Goal: Find specific page/section: Find specific page/section

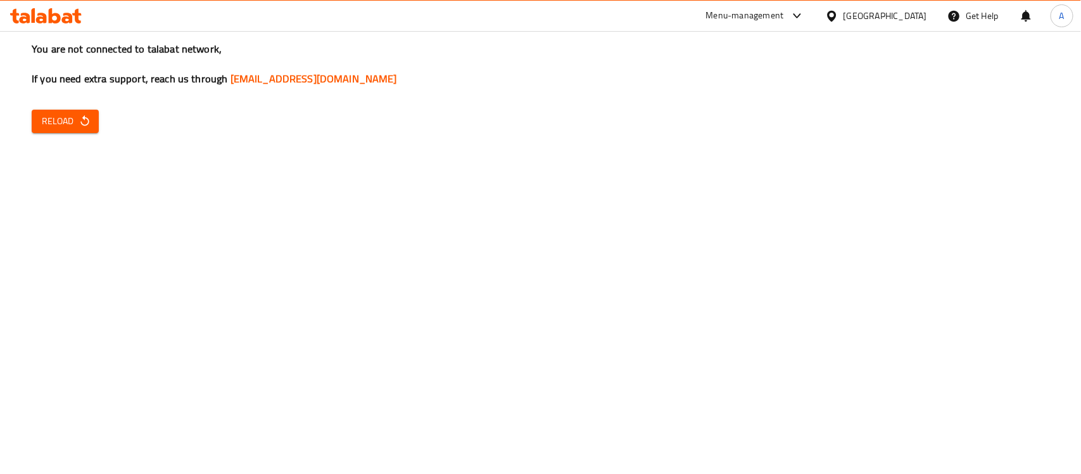
drag, startPoint x: 0, startPoint y: 0, endPoint x: 639, endPoint y: 252, distance: 686.6
click at [639, 252] on div "You are not connected to talabat network, If you need extra support, reach us t…" at bounding box center [540, 237] width 1081 height 474
click at [86, 115] on icon "button" at bounding box center [85, 121] width 13 height 13
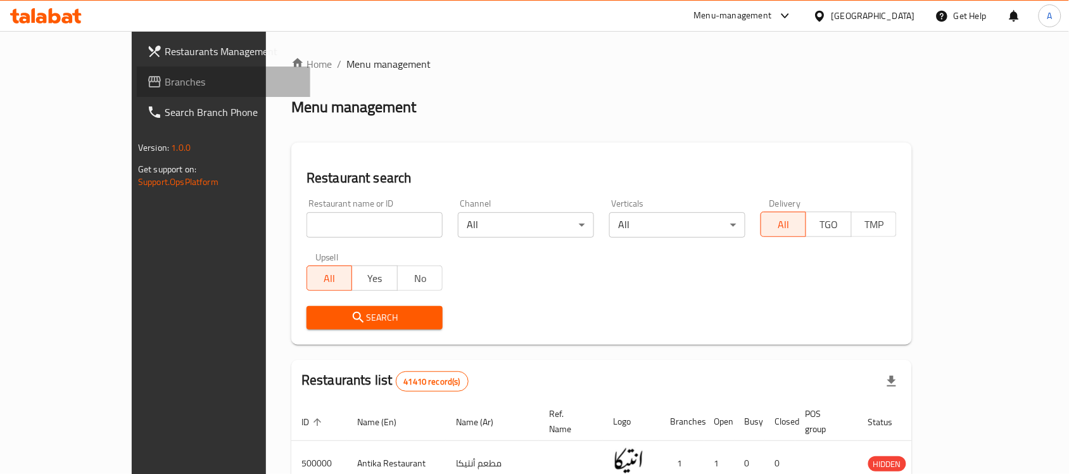
click at [165, 82] on span "Branches" at bounding box center [233, 81] width 136 height 15
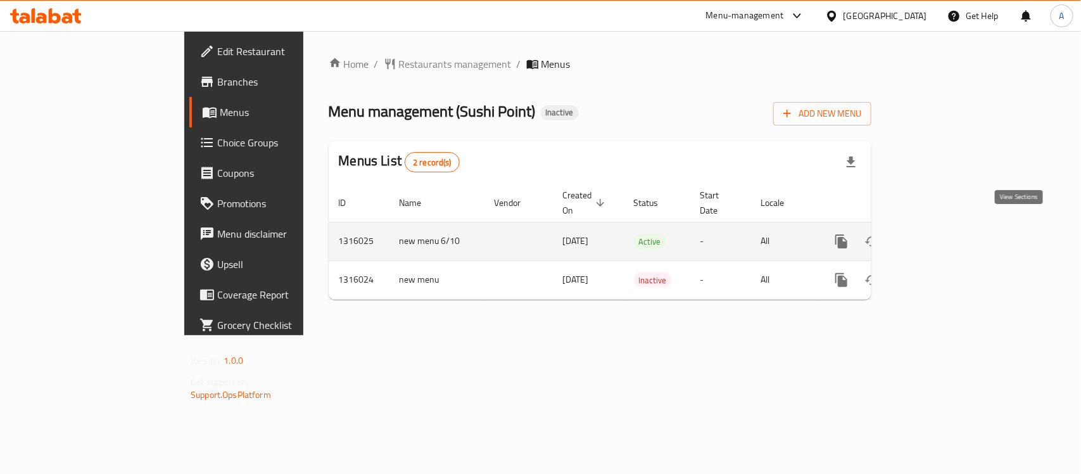
click at [941, 234] on icon "enhanced table" at bounding box center [933, 241] width 15 height 15
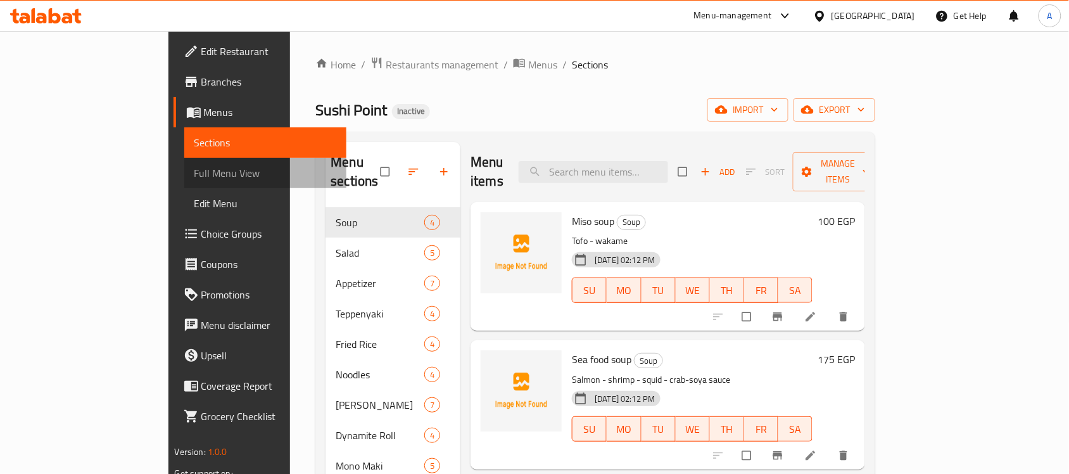
click at [195, 175] on span "Full Menu View" at bounding box center [266, 172] width 143 height 15
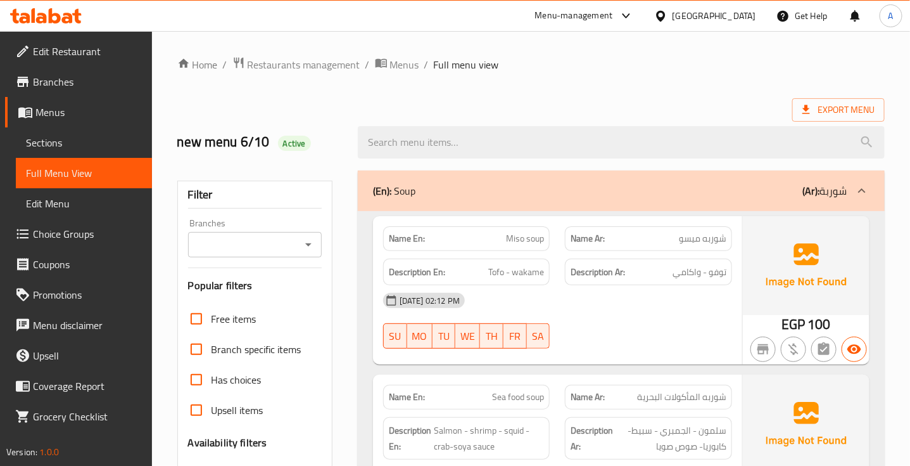
click at [691, 71] on ol "Home / Restaurants management / Menus / Full menu view" at bounding box center [531, 64] width 708 height 16
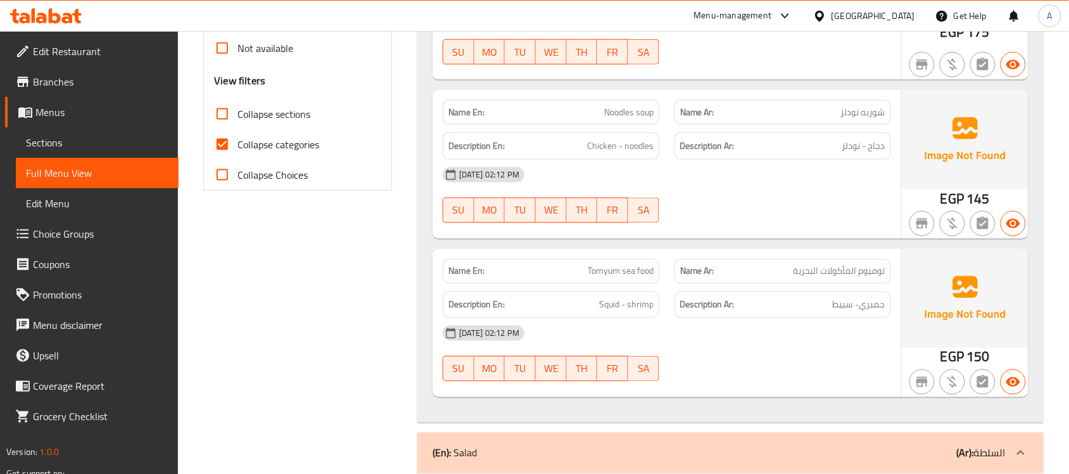
scroll to position [459, 0]
click at [226, 139] on input "Collapse categories" at bounding box center [222, 143] width 30 height 30
checkbox input "false"
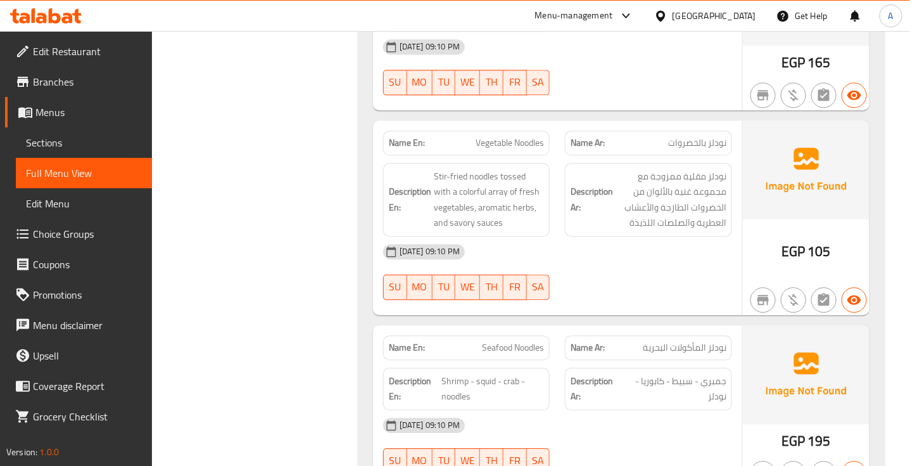
scroll to position [4809, 0]
drag, startPoint x: 504, startPoint y: 163, endPoint x: 521, endPoint y: 150, distance: 22.2
click at [521, 150] on div "Name En: Vegetable Noodles" at bounding box center [466, 142] width 167 height 25
click at [521, 149] on span "Vegetable Noodles" at bounding box center [510, 142] width 68 height 13
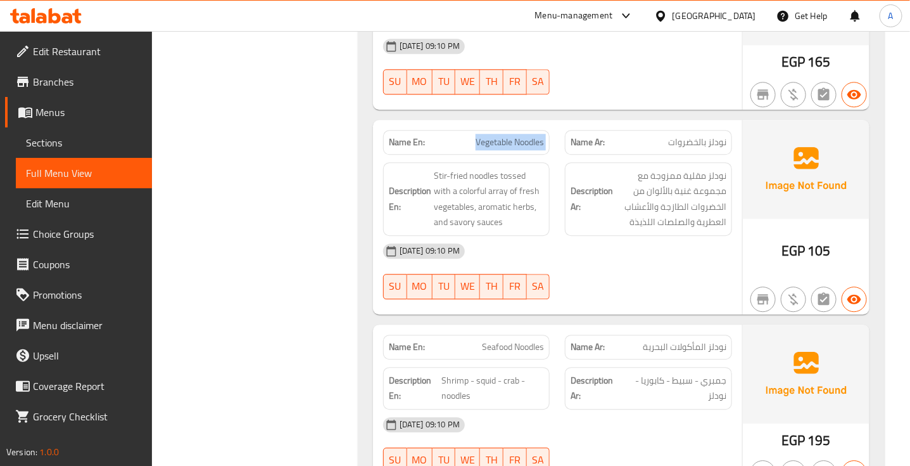
click at [521, 149] on span "Vegetable Noodles" at bounding box center [510, 142] width 68 height 13
click at [701, 283] on div "06-10-2025 09:10 PM SU MO TU WE TH FR SA" at bounding box center [558, 271] width 364 height 71
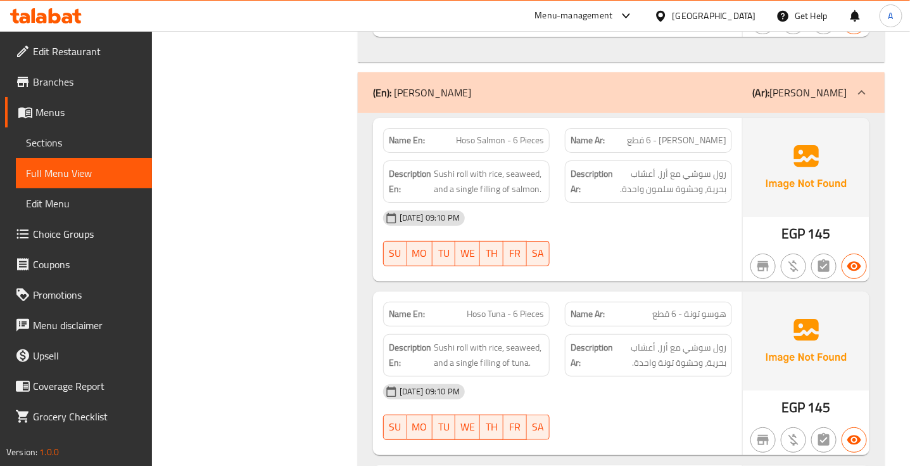
scroll to position [5435, 0]
click at [697, 146] on span "هوسو سلمون - 6 قطع" at bounding box center [676, 139] width 99 height 13
click at [492, 143] on span "Hoso Salmon - 6 Pieces" at bounding box center [500, 139] width 88 height 13
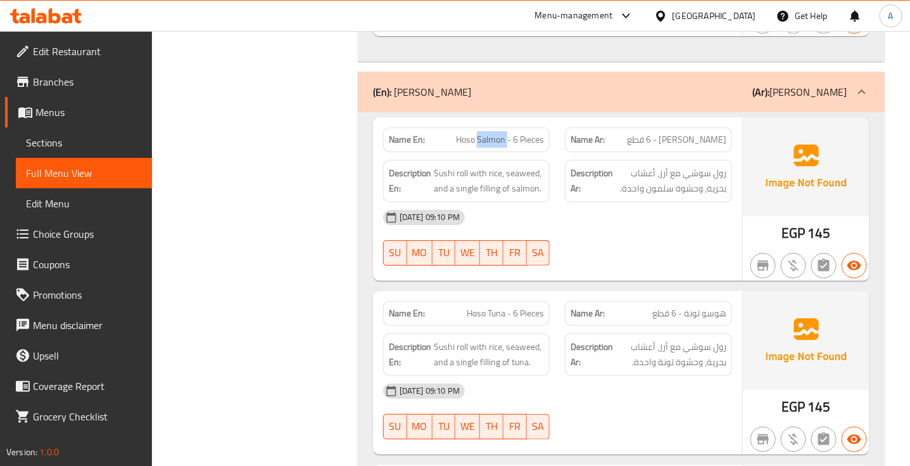
click at [492, 143] on span "Hoso Salmon - 6 Pieces" at bounding box center [500, 139] width 88 height 13
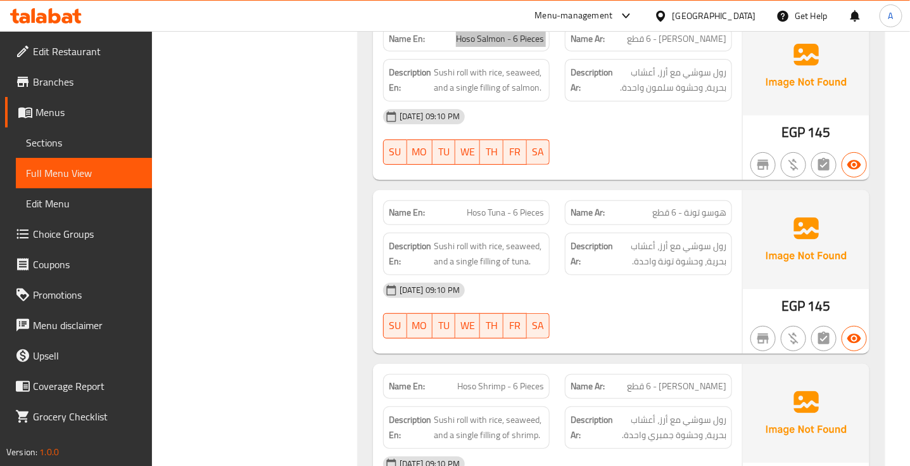
scroll to position [5536, 0]
click at [703, 219] on span "هوسو تونة - 6 قطع" at bounding box center [690, 211] width 74 height 13
click at [511, 224] on div "Name En: Hoso Tuna - 6 Pieces" at bounding box center [466, 212] width 167 height 25
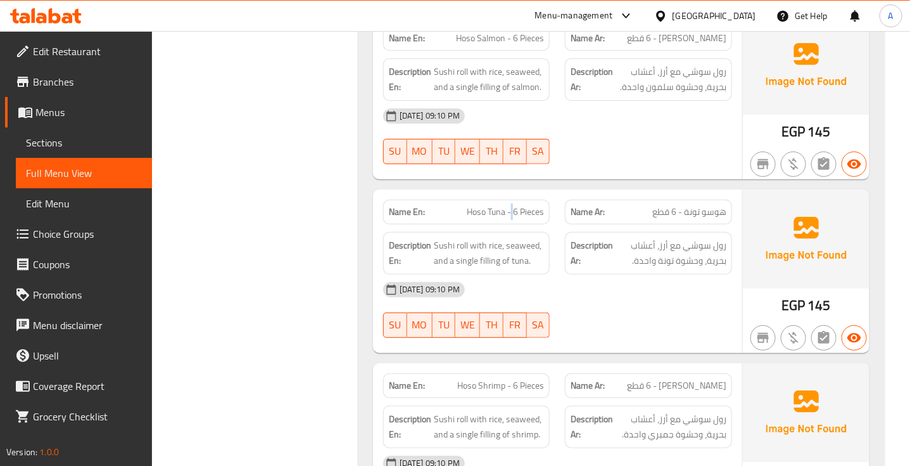
click at [511, 224] on div "Name En: Hoso Tuna - 6 Pieces" at bounding box center [466, 212] width 167 height 25
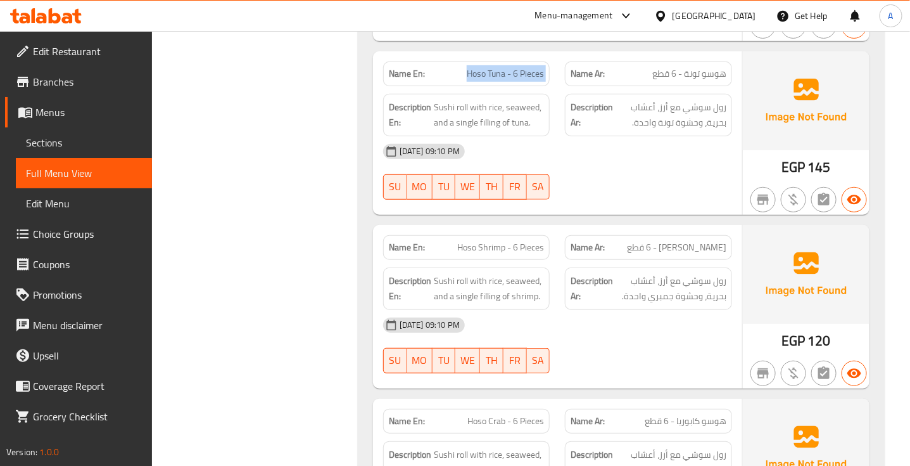
scroll to position [5677, 0]
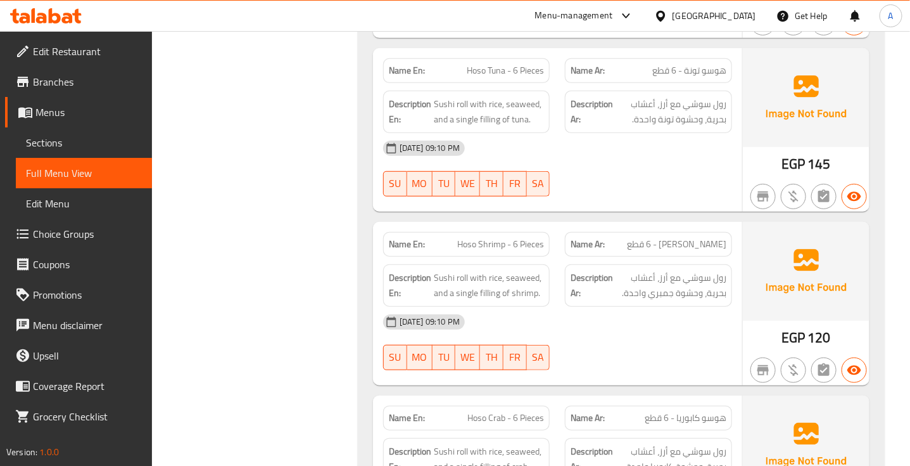
click at [706, 251] on span "هوسو جمبري - 6 قطع" at bounding box center [676, 244] width 99 height 13
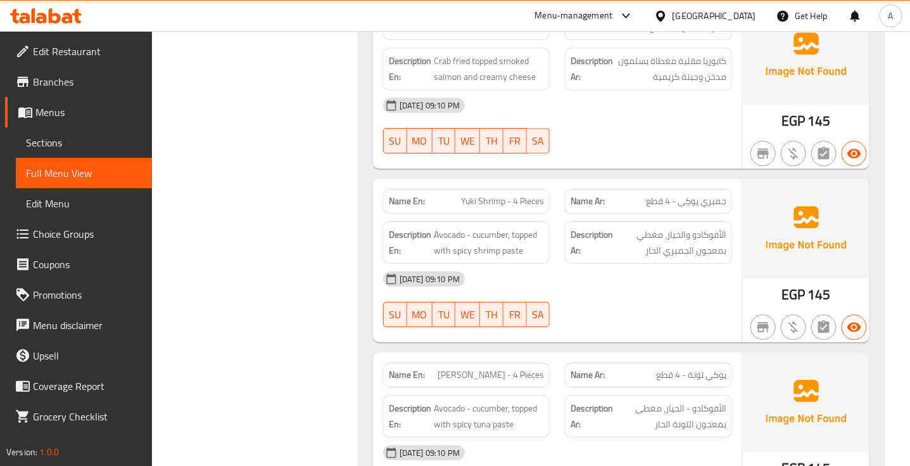
scroll to position [10529, 0]
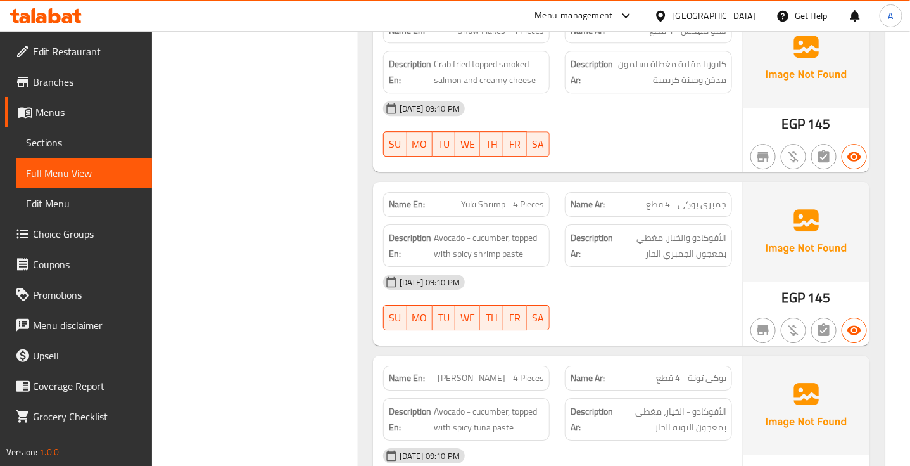
click at [591, 124] on div "06-10-2025 09:10 PM" at bounding box center [558, 108] width 364 height 30
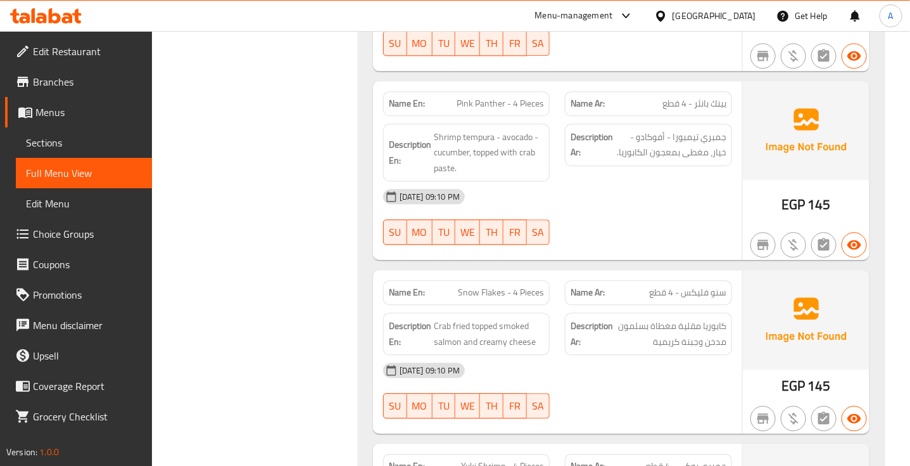
scroll to position [10268, 0]
click at [684, 211] on div "06-10-2025 09:10 PM" at bounding box center [558, 196] width 364 height 30
click at [705, 110] on span "بينك بانثر - 4 قطع" at bounding box center [695, 102] width 64 height 13
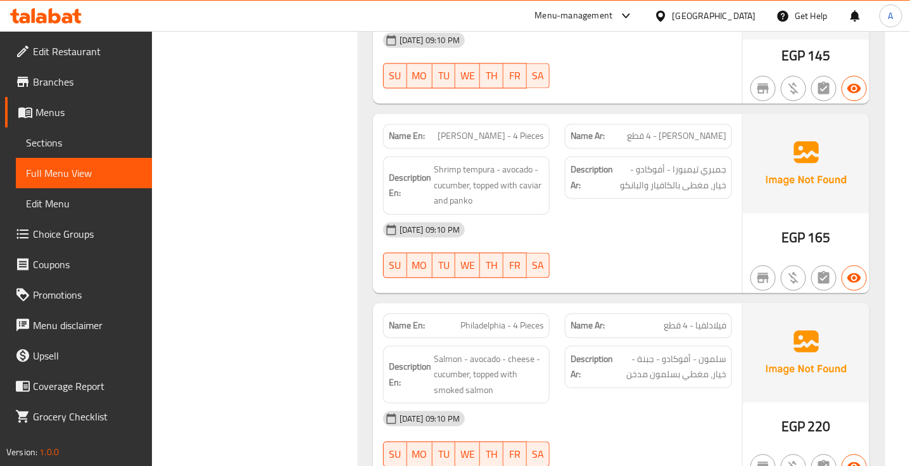
scroll to position [11821, 0]
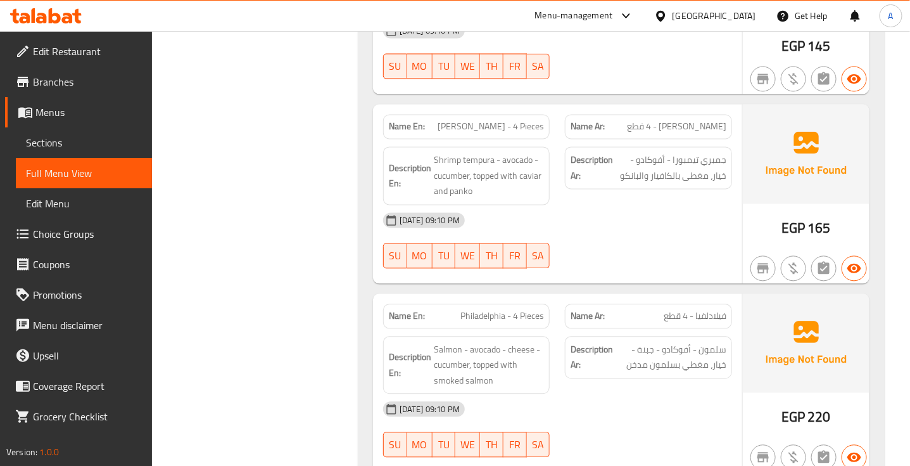
click at [656, 236] on div "06-10-2025 09:10 PM" at bounding box center [558, 220] width 364 height 30
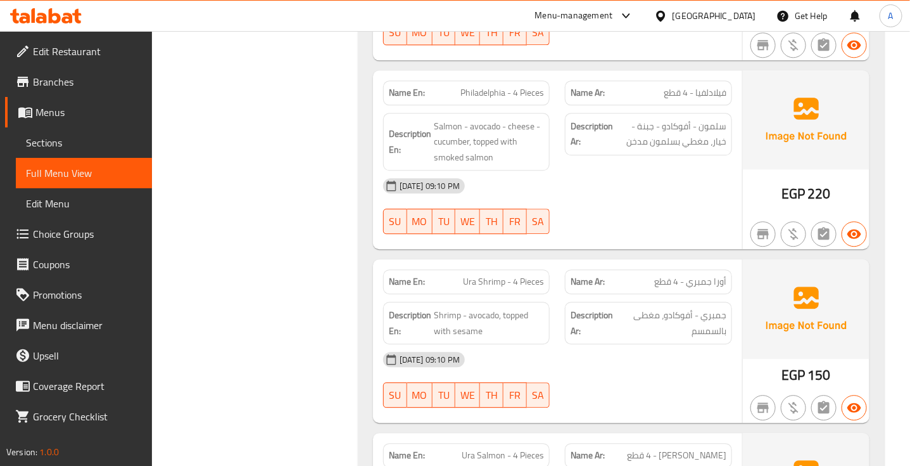
scroll to position [12045, 0]
click at [692, 99] on span "فيلادلفيا - 4 قطع" at bounding box center [695, 92] width 63 height 13
click at [520, 99] on span "Philadelphia - 4 Pieces" at bounding box center [503, 92] width 84 height 13
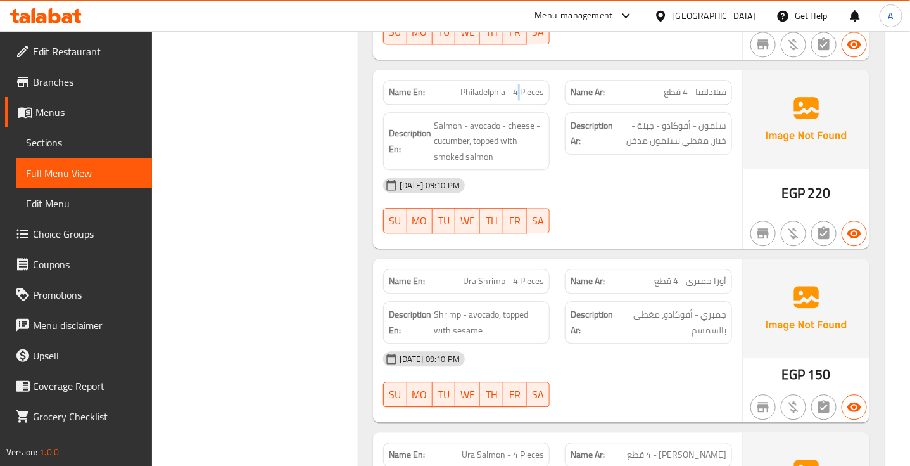
click at [520, 99] on span "Philadelphia - 4 Pieces" at bounding box center [503, 92] width 84 height 13
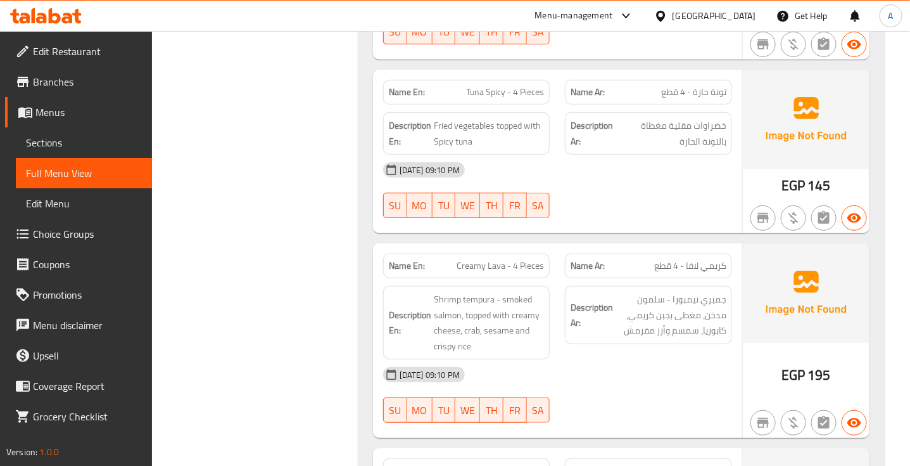
scroll to position [12929, 0]
click at [700, 148] on span "خضراوات مقلية مغطاة بالتونة الحارة" at bounding box center [672, 132] width 109 height 31
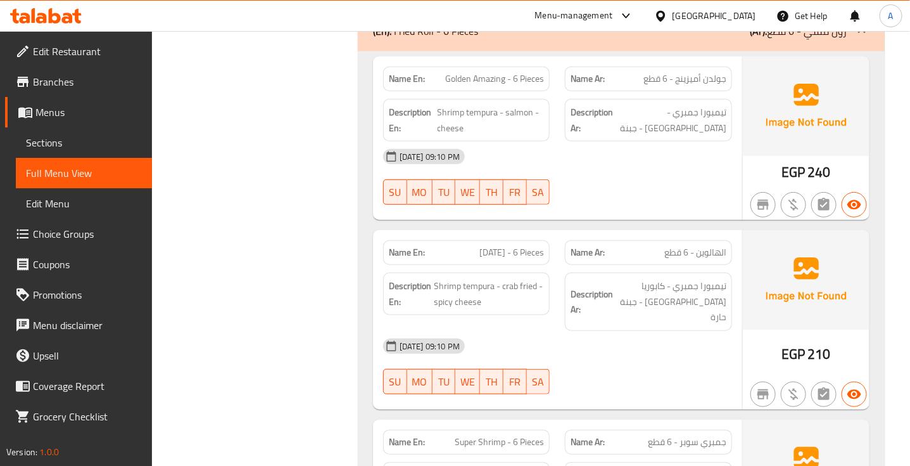
scroll to position [14772, 0]
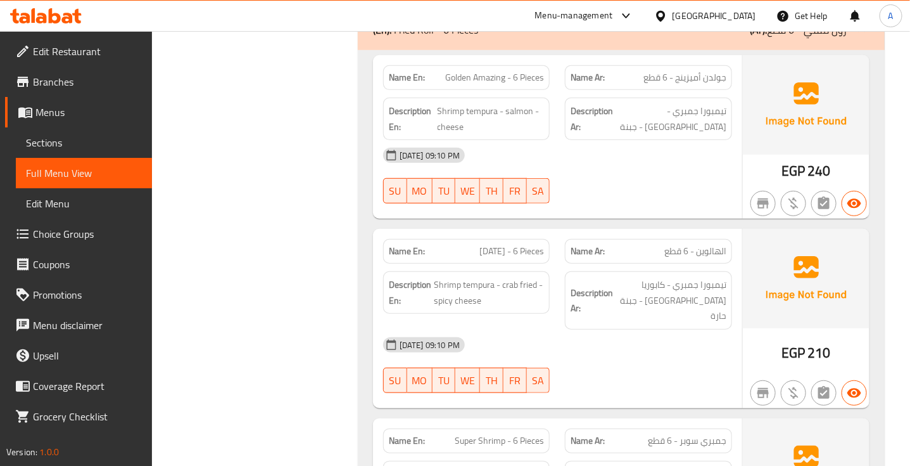
click at [716, 84] on span "جولدن أميزينج - 6 قطع" at bounding box center [685, 77] width 83 height 13
click at [482, 84] on span "Golden Amazing - 6 Pieces" at bounding box center [494, 77] width 99 height 13
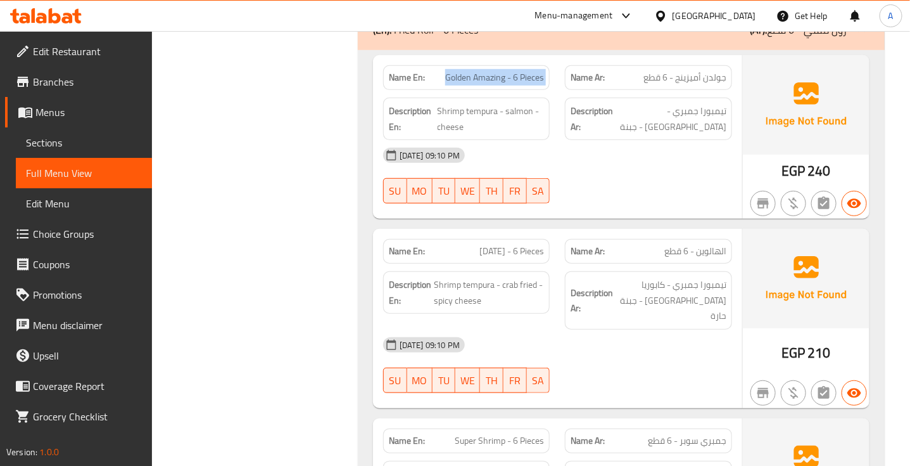
click at [482, 84] on span "Golden Amazing - 6 Pieces" at bounding box center [494, 77] width 99 height 13
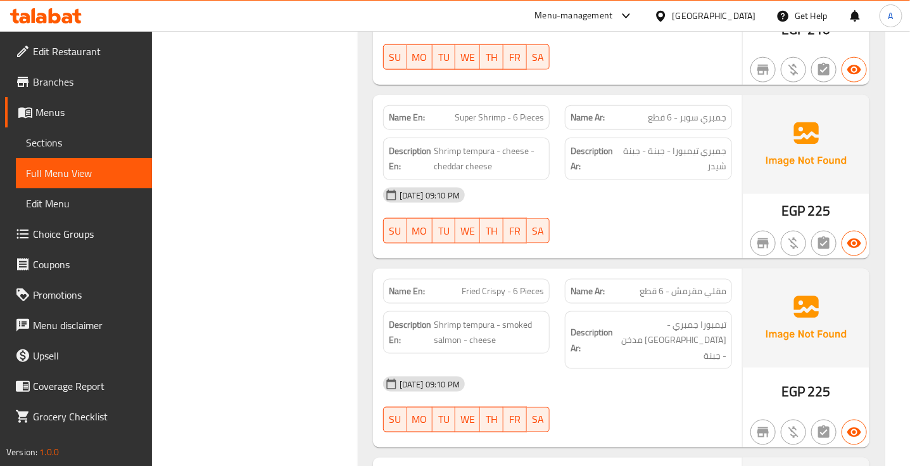
scroll to position [15095, 0]
click at [717, 174] on span "جمبري تيمبورا - جبنة - جبنة شيدر" at bounding box center [673, 158] width 106 height 31
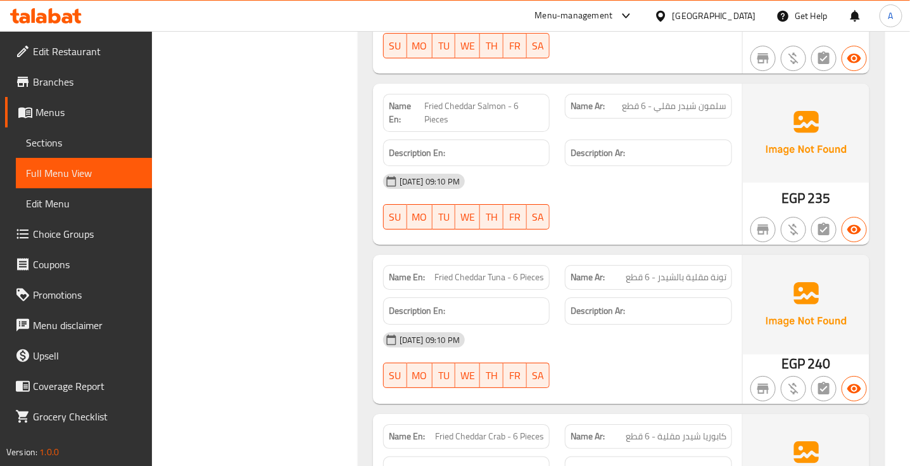
scroll to position [16195, 0]
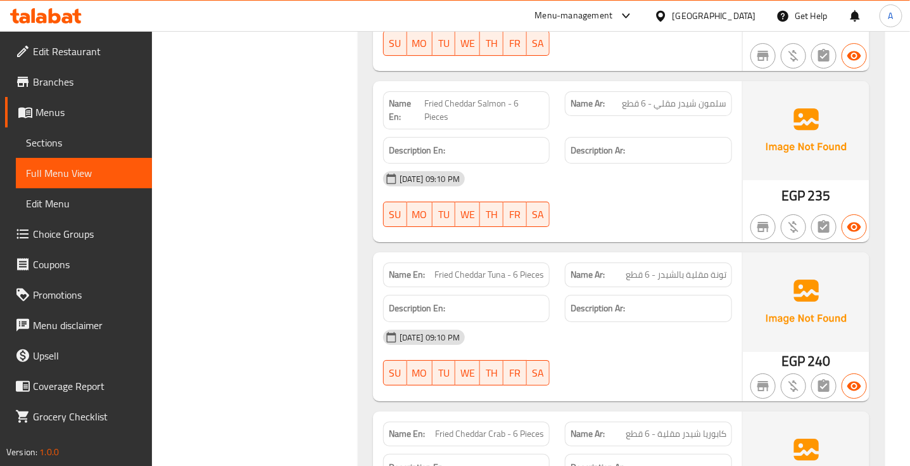
click at [458, 97] on span "Fried Cheddar Salmon - 6 Pieces" at bounding box center [485, 110] width 120 height 27
copy span "Fried Cheddar Salmon - 6 Pieces"
click at [458, 97] on span "Fried Cheddar Salmon - 6 Pieces" at bounding box center [485, 110] width 120 height 27
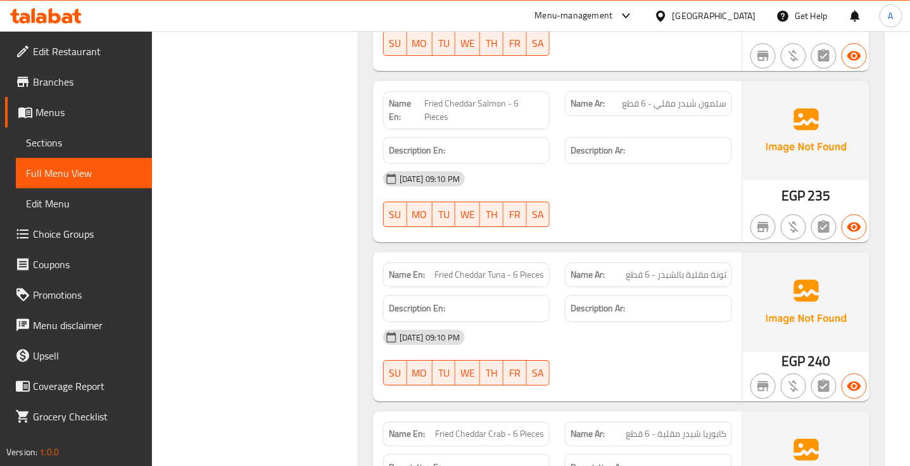
click at [643, 219] on div at bounding box center [649, 226] width 182 height 15
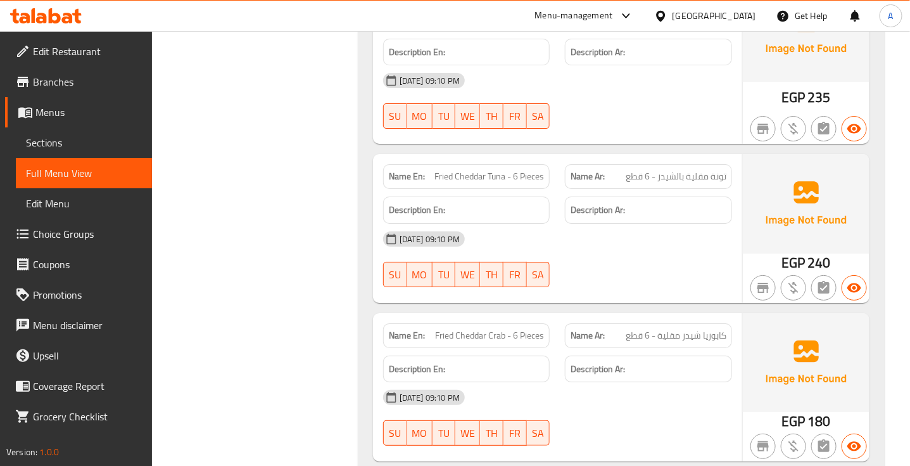
scroll to position [16314, 0]
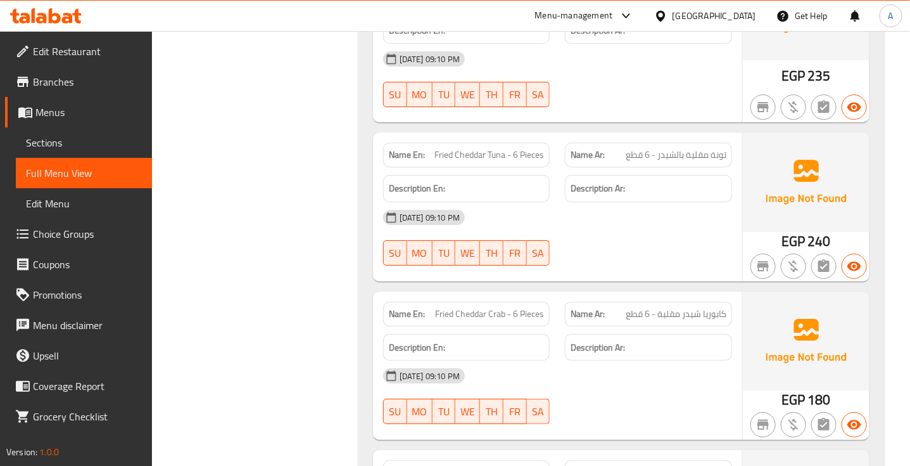
click at [480, 148] on span "Fried Cheddar Tuna - 6 Pieces" at bounding box center [490, 154] width 110 height 13
click at [668, 202] on div "06-10-2025 09:10 PM" at bounding box center [558, 217] width 364 height 30
click at [482, 150] on div "Name En: Fried Cheddar Tuna - 6 Pieces" at bounding box center [466, 155] width 167 height 25
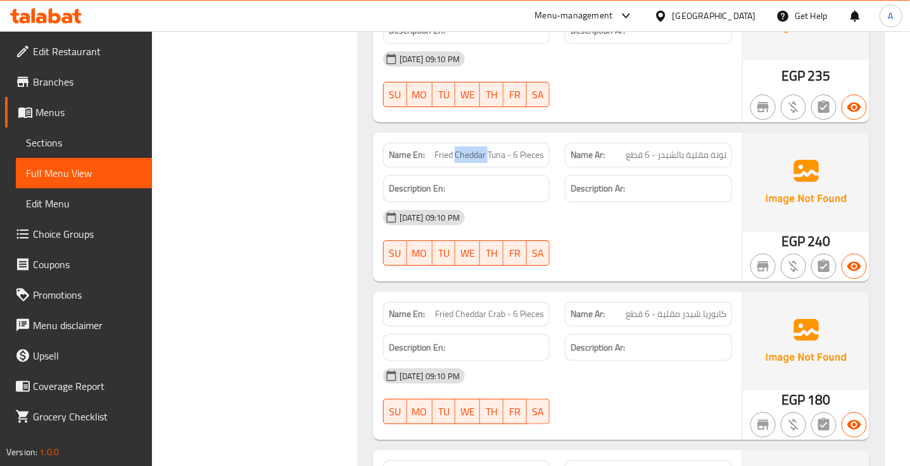
click at [482, 150] on div "Name En: Fried Cheddar Tuna - 6 Pieces" at bounding box center [466, 155] width 167 height 25
copy span "Fried Cheddar Tuna - 6 Pieces"
click at [681, 233] on div "06-10-2025 09:10 PM SU MO TU WE TH FR SA" at bounding box center [558, 237] width 364 height 71
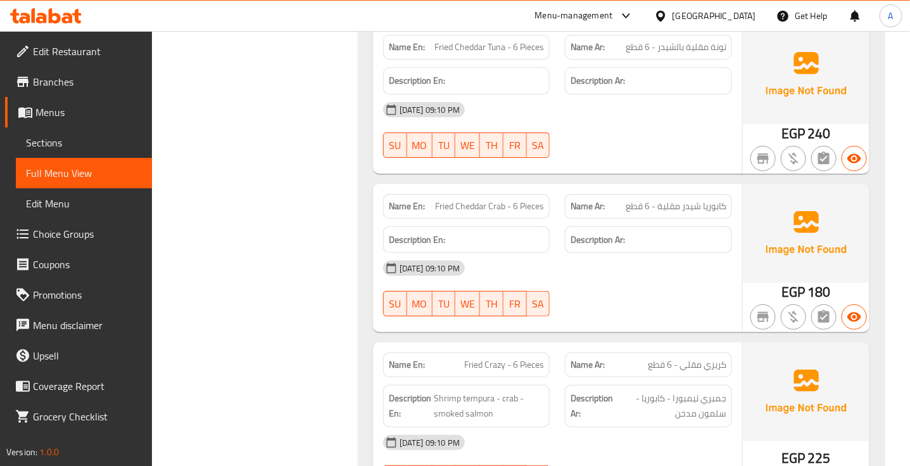
scroll to position [16426, 0]
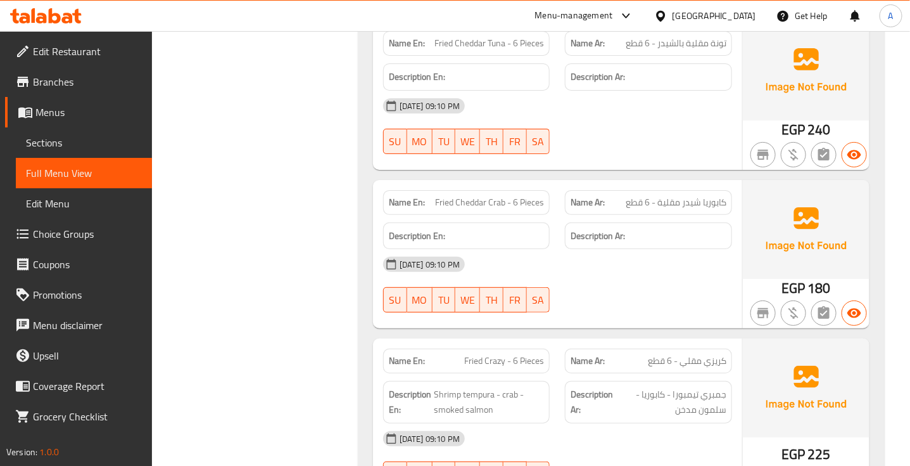
click at [513, 196] on span "Fried Cheddar Crab - 6 Pieces" at bounding box center [489, 202] width 109 height 13
copy span "Fried Cheddar Crab - 6 Pieces"
click at [664, 286] on div "06-10-2025 09:10 PM SU MO TU WE TH FR SA" at bounding box center [558, 284] width 364 height 71
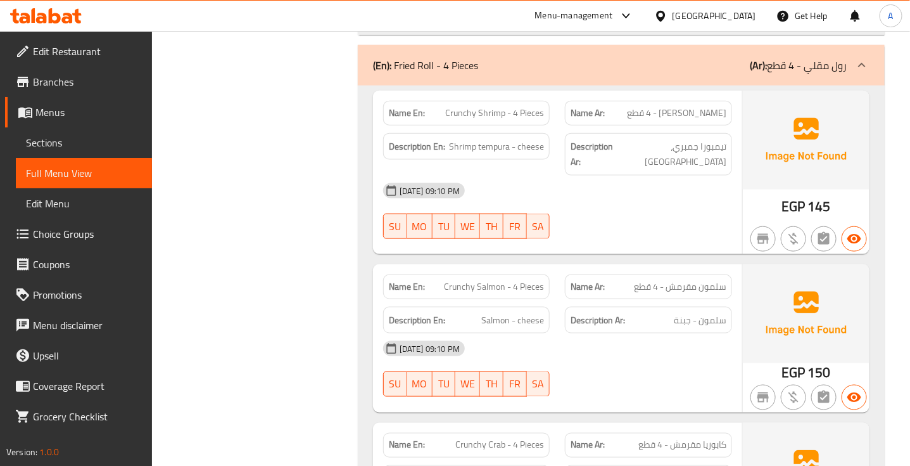
scroll to position [16919, 0]
click at [486, 105] on span "Crunchy Shrimp - 4 Pieces" at bounding box center [494, 111] width 99 height 13
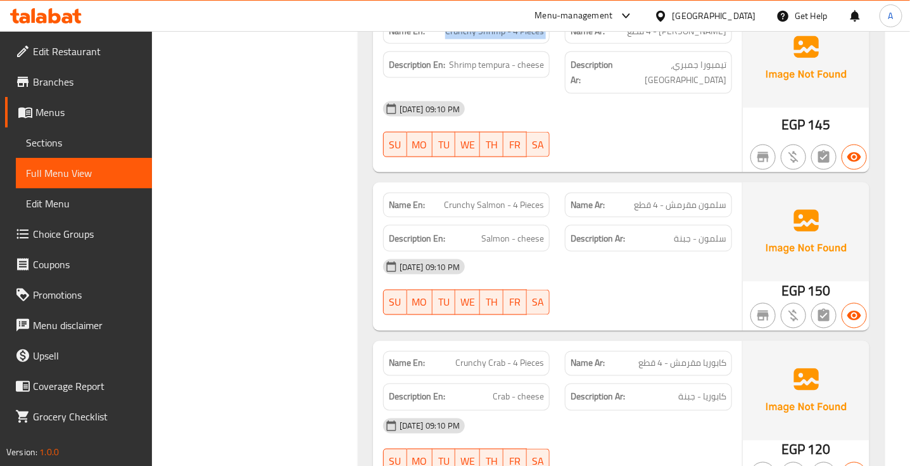
scroll to position [17018, 0]
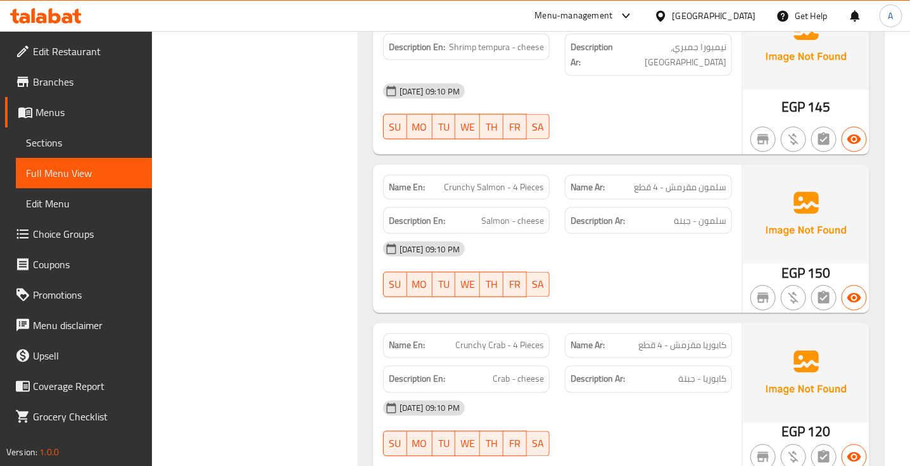
click at [701, 181] on span "سلمون مقرمش - 4 قطع" at bounding box center [680, 187] width 93 height 13
click at [472, 181] on span "Crunchy Salmon - 4 Pieces" at bounding box center [494, 187] width 100 height 13
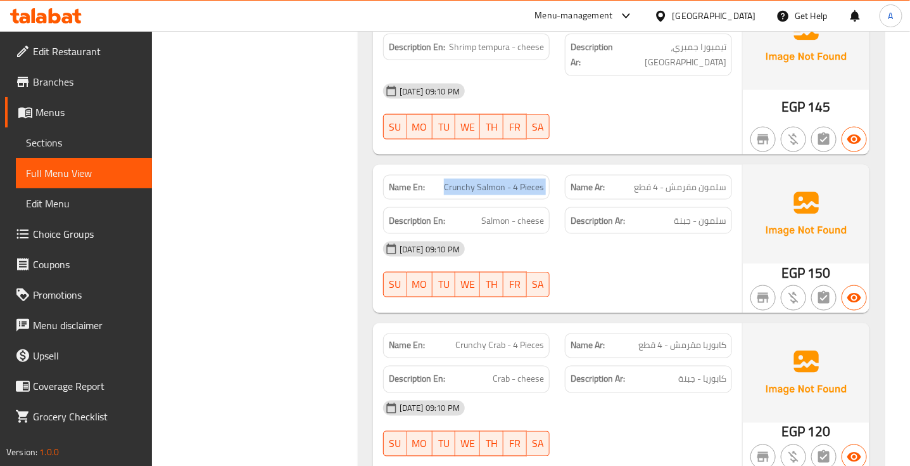
click at [472, 181] on span "Crunchy Salmon - 4 Pieces" at bounding box center [494, 187] width 100 height 13
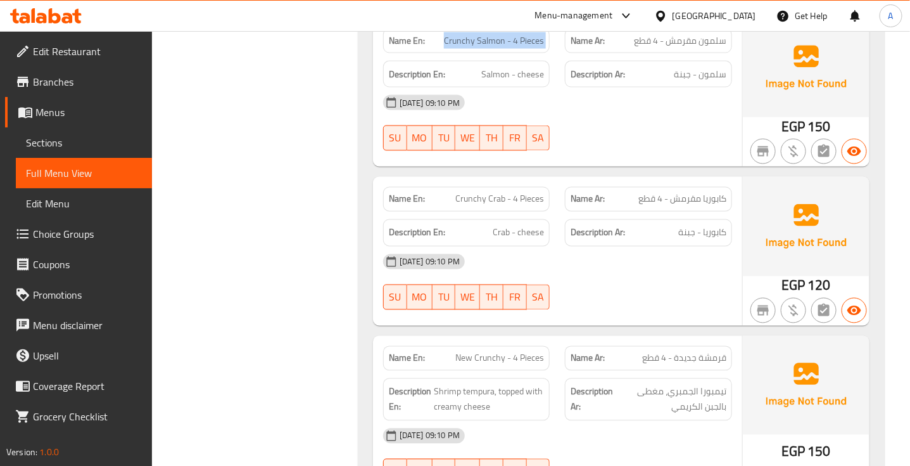
scroll to position [17165, 0]
click at [702, 192] on span "كابوريا مقرمش - 4 قطع" at bounding box center [683, 198] width 88 height 13
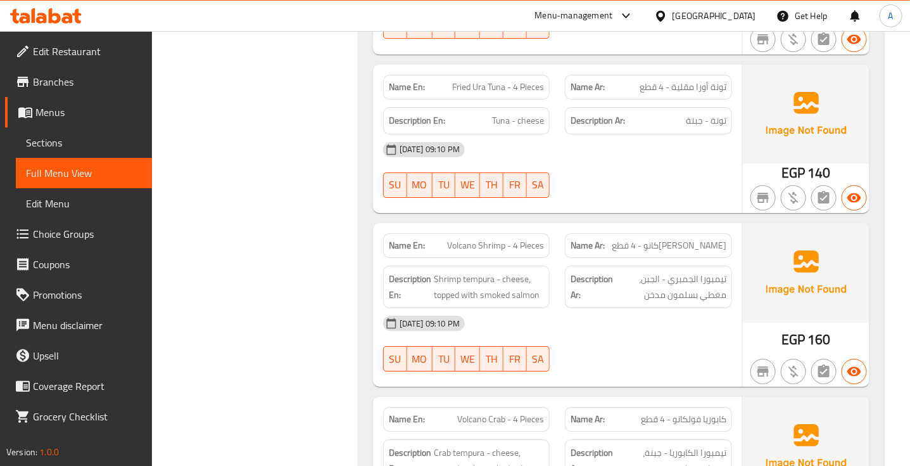
scroll to position [17955, 0]
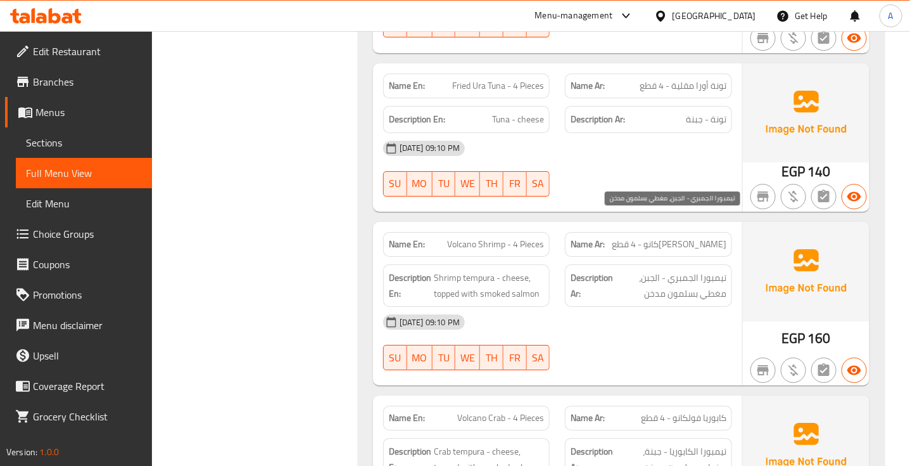
click at [703, 270] on span "تيمبورا الجمبري - الجبن، مغطي بسلمون مدخن" at bounding box center [671, 285] width 111 height 31
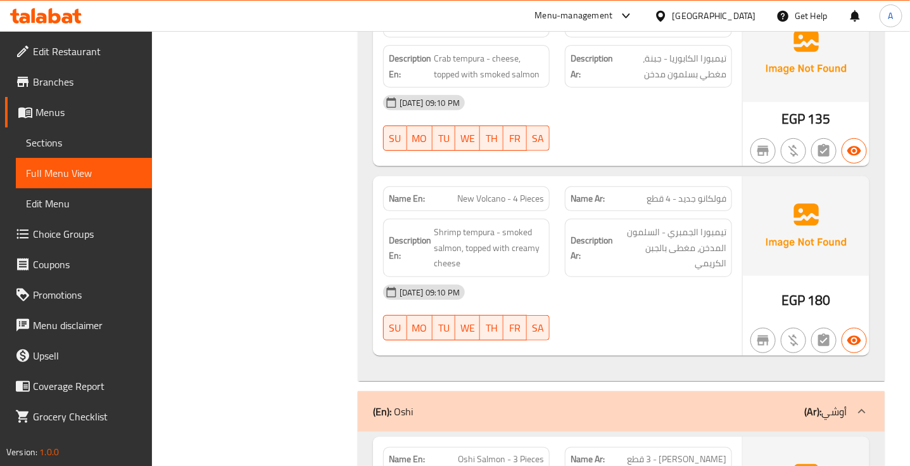
scroll to position [18349, 0]
click at [630, 276] on div "06-10-2025 09:10 PM" at bounding box center [558, 291] width 364 height 30
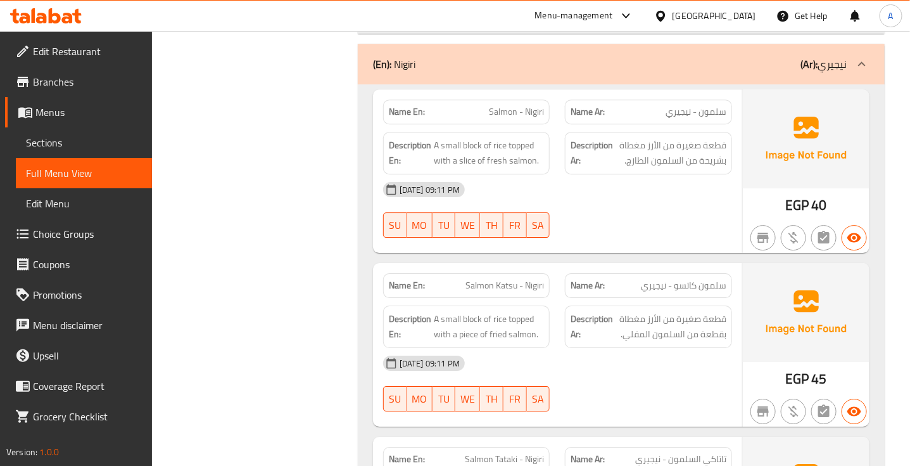
scroll to position [19635, 0]
click at [663, 229] on div at bounding box center [649, 236] width 182 height 15
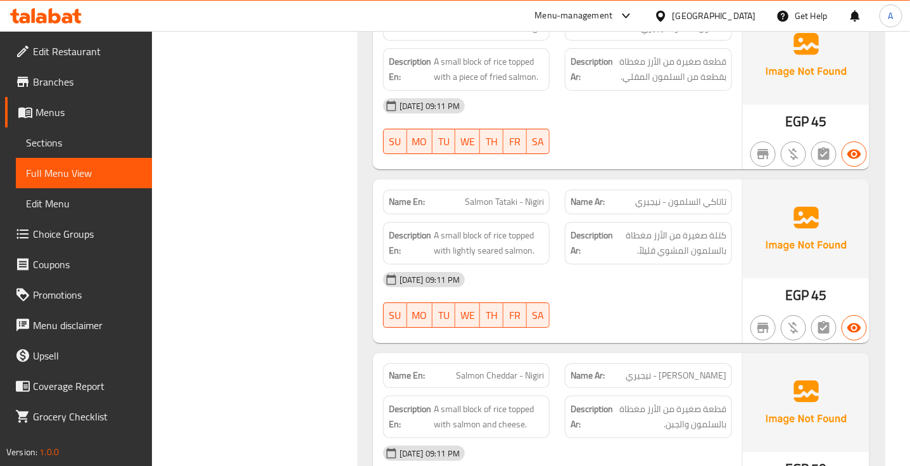
scroll to position [19892, 0]
click at [704, 195] on span "تاتاكي السلمون - نيجيري" at bounding box center [680, 201] width 91 height 13
click at [525, 195] on span "Salmon Tataki - Nigiri" at bounding box center [504, 201] width 79 height 13
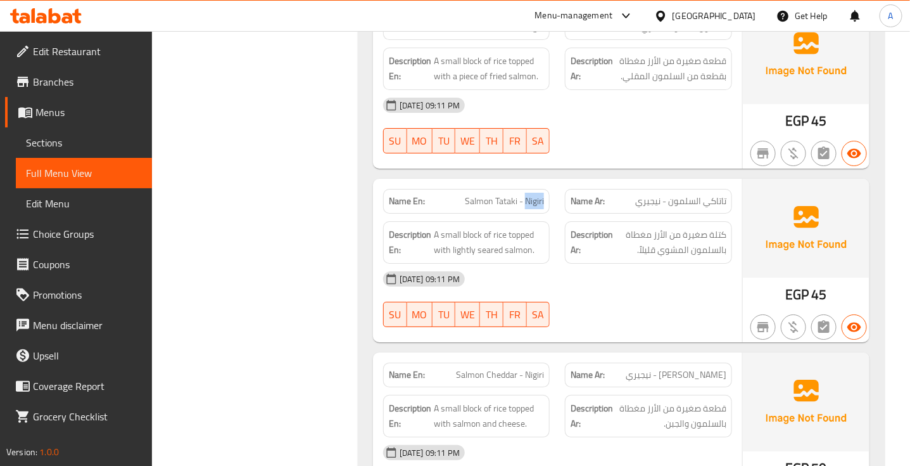
click at [525, 195] on span "Salmon Tataki - Nigiri" at bounding box center [504, 201] width 79 height 13
click at [705, 227] on span "كتلة صغيرة من الأرز مغطاة بالسلمون المشوي قليلاً." at bounding box center [671, 242] width 111 height 31
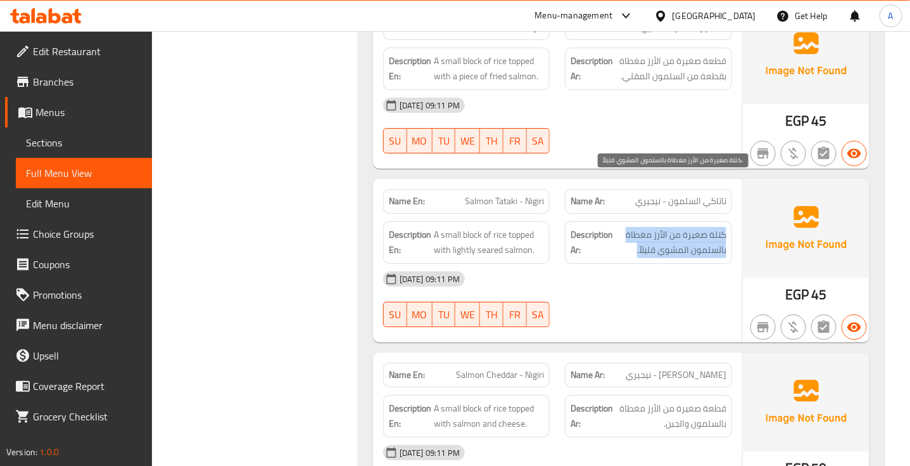
click at [705, 227] on span "كتلة صغيرة من الأرز مغطاة بالسلمون المشوي قليلاً." at bounding box center [671, 242] width 111 height 31
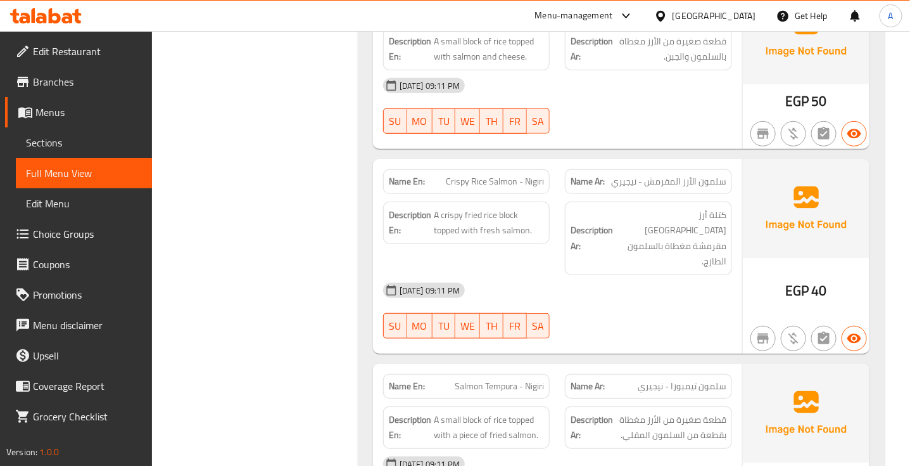
scroll to position [20265, 0]
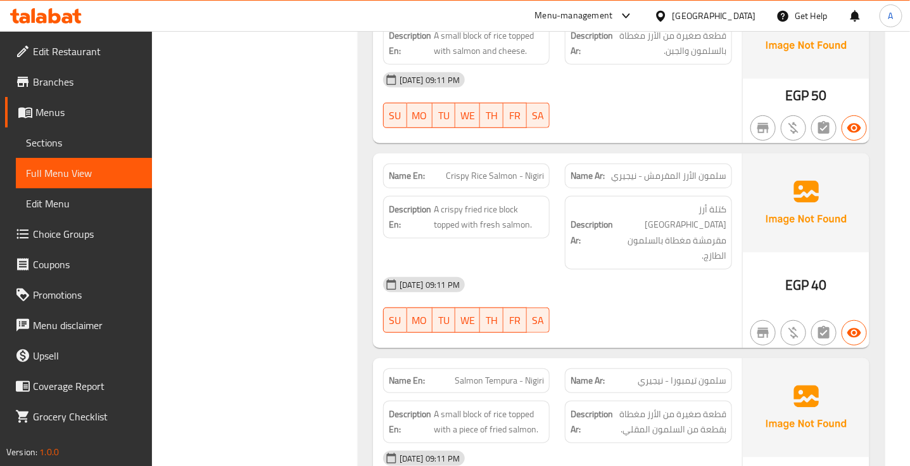
click at [695, 163] on div "Name Ar: سلمون الأرز المقرمش - نيجيري" at bounding box center [648, 175] width 167 height 25
drag, startPoint x: 695, startPoint y: 115, endPoint x: 702, endPoint y: 127, distance: 13.4
click at [702, 163] on div "Name Ar: سلمون الأرز المقرمش - نيجيري" at bounding box center [648, 175] width 167 height 25
click at [702, 169] on span "سلمون الأرز المقرمش - نيجيري" at bounding box center [668, 175] width 115 height 13
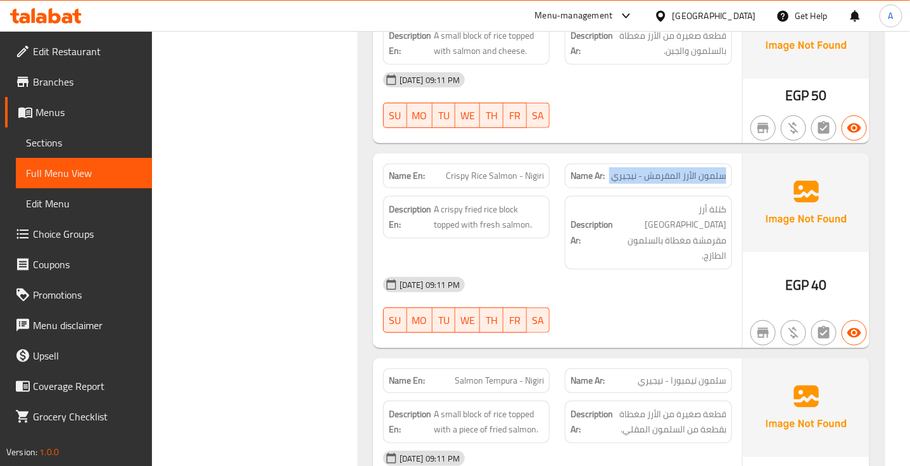
click at [702, 169] on span "سلمون الأرز المقرمش - نيجيري" at bounding box center [668, 175] width 115 height 13
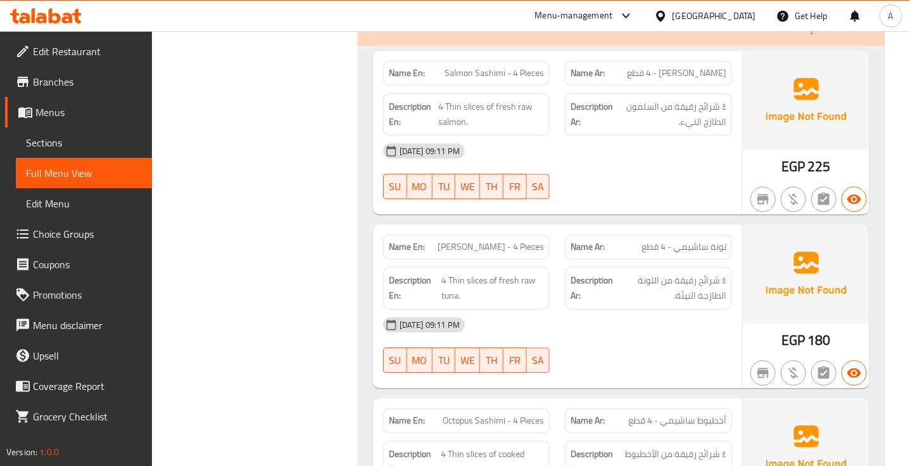
scroll to position [24823, 0]
click at [691, 239] on span "تونة ساشيمي - 4 قطع" at bounding box center [684, 245] width 85 height 13
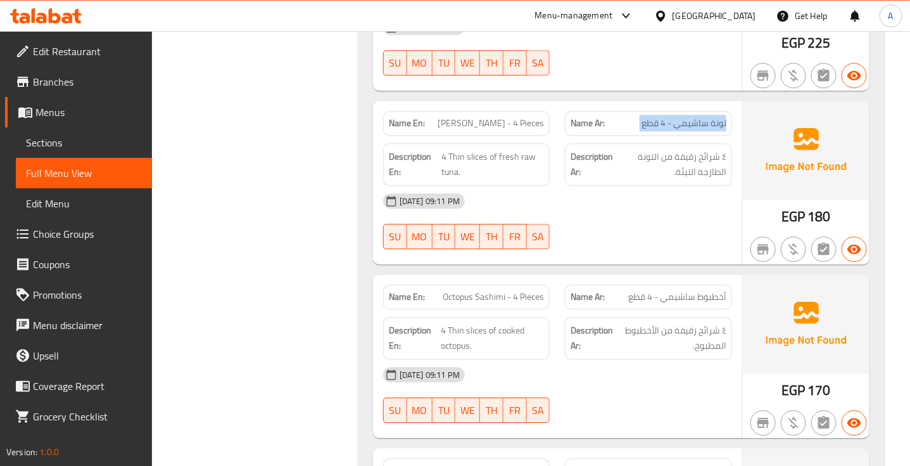
scroll to position [24948, 0]
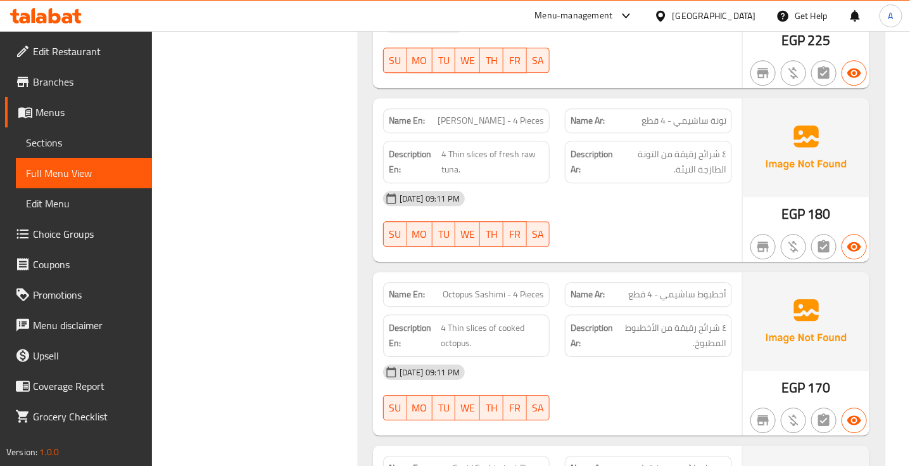
click at [710, 288] on span "أخطبوط ساشيمي - 4 قطع" at bounding box center [677, 294] width 98 height 13
click at [493, 288] on span "Octopus Sashimi - 4 Pieces" at bounding box center [493, 294] width 101 height 13
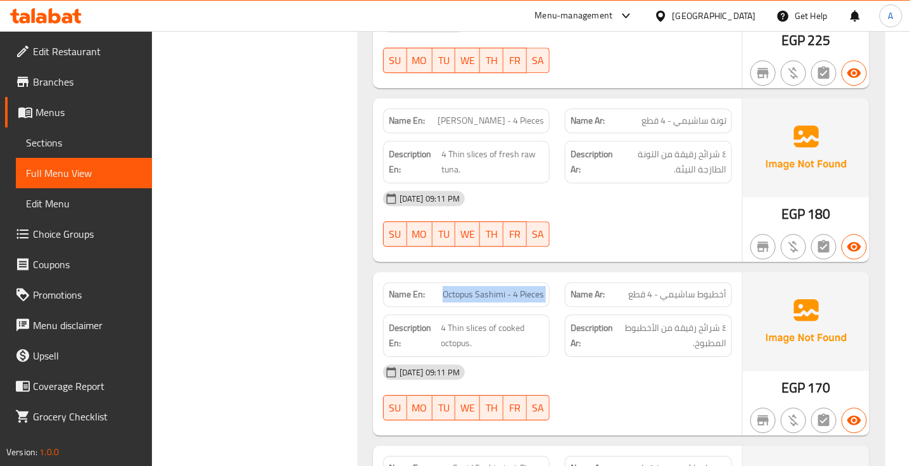
click at [493, 288] on span "Octopus Sashimi - 4 Pieces" at bounding box center [493, 294] width 101 height 13
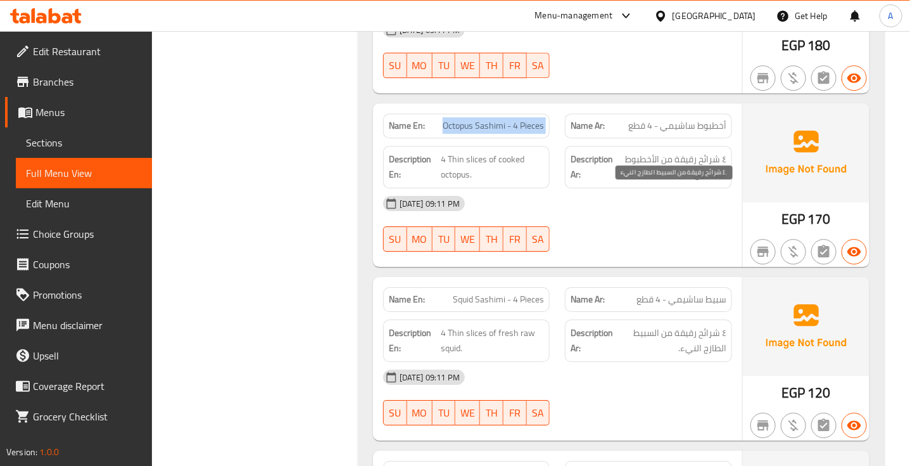
scroll to position [25118, 0]
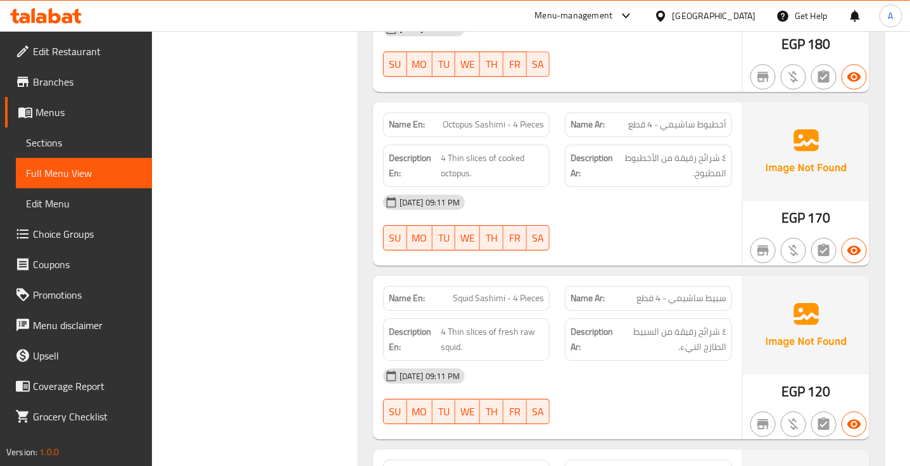
click at [699, 291] on span "سبيط ساشيمي - 4 قطع" at bounding box center [682, 297] width 90 height 13
click at [518, 291] on span "Squid Sashimi - 4 Pieces" at bounding box center [498, 297] width 91 height 13
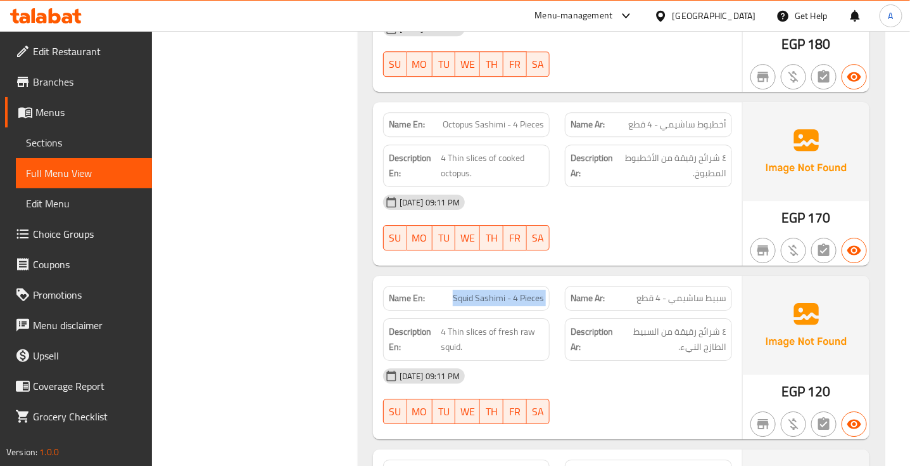
click at [518, 291] on span "Squid Sashimi - 4 Pieces" at bounding box center [498, 297] width 91 height 13
drag, startPoint x: 708, startPoint y: 182, endPoint x: 708, endPoint y: 194, distance: 11.4
click at [708, 318] on div "Description Ar: ٤ شرائح رقيقة من السبيط الطازج النيء." at bounding box center [648, 339] width 167 height 42
click at [708, 324] on span "٤ شرائح رقيقة من السبيط الطازج النيء." at bounding box center [671, 339] width 111 height 31
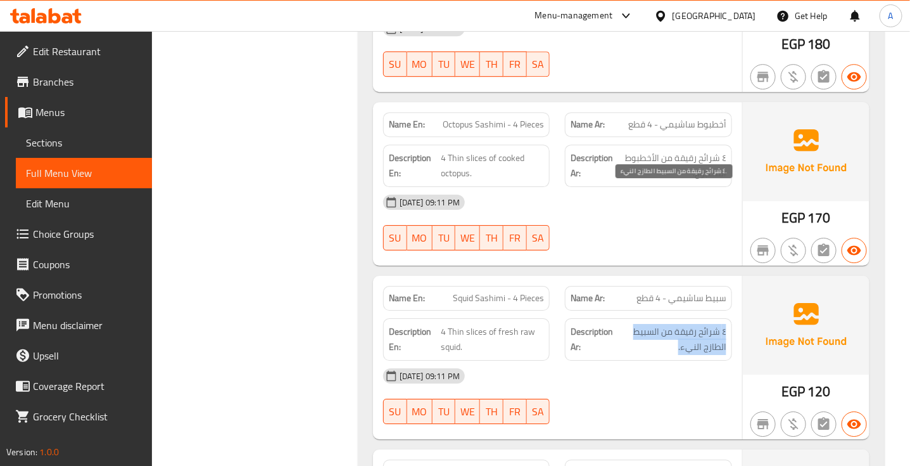
click at [708, 324] on span "٤ شرائح رقيقة من السبيط الطازج النيء." at bounding box center [671, 339] width 111 height 31
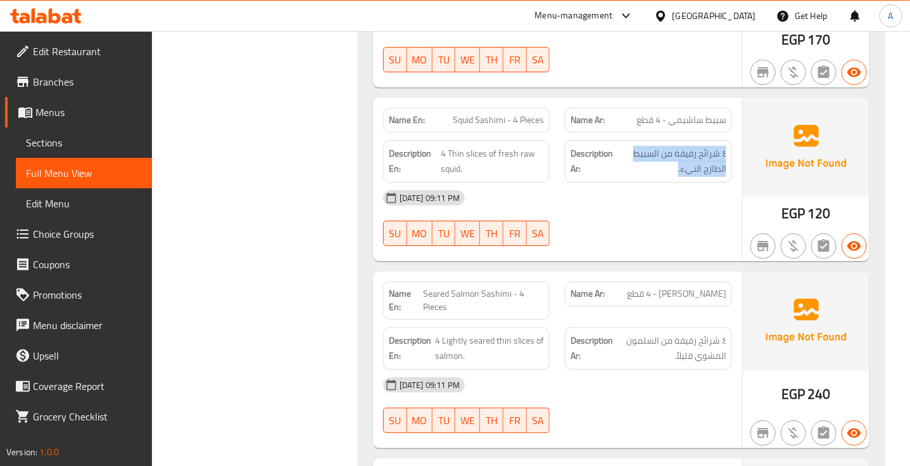
scroll to position [25296, 0]
click at [699, 286] on span "سلمون مشوي ساشيمي - 4 قطع" at bounding box center [676, 292] width 99 height 13
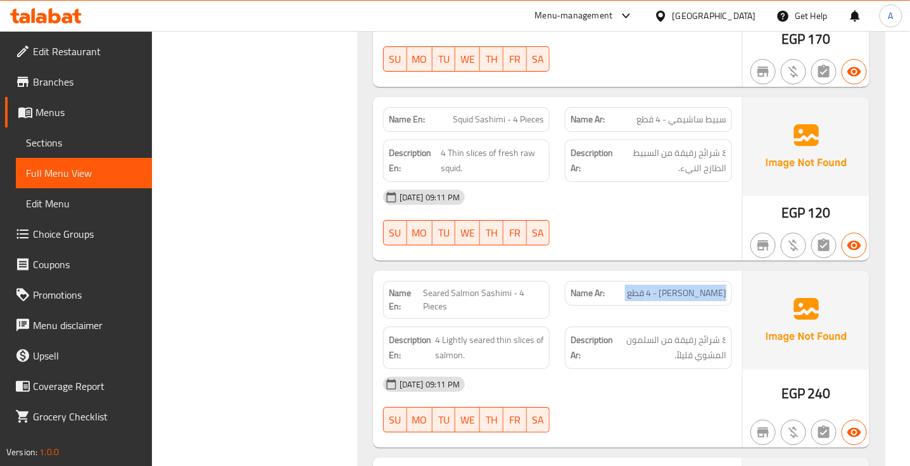
click at [699, 286] on span "سلمون مشوي ساشيمي - 4 قطع" at bounding box center [676, 292] width 99 height 13
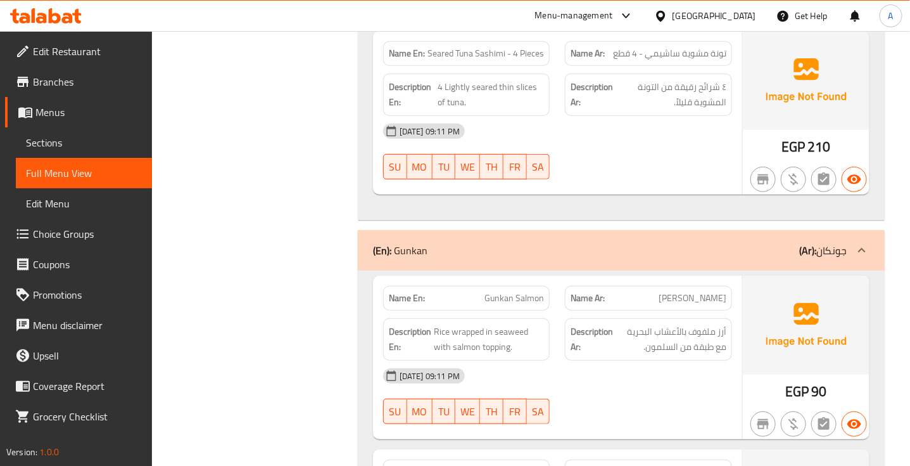
scroll to position [25756, 0]
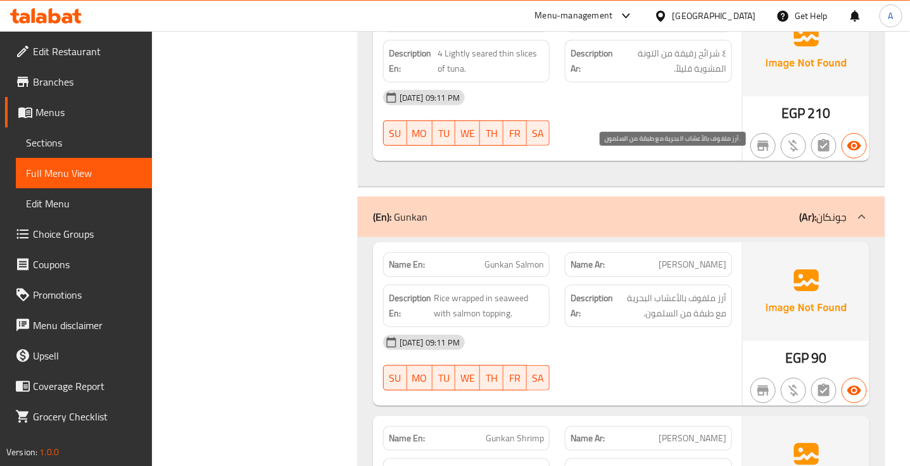
click at [703, 290] on span "أرز ملفوف بالأعشاب البحرية مع طبقة من السلمون." at bounding box center [671, 305] width 111 height 31
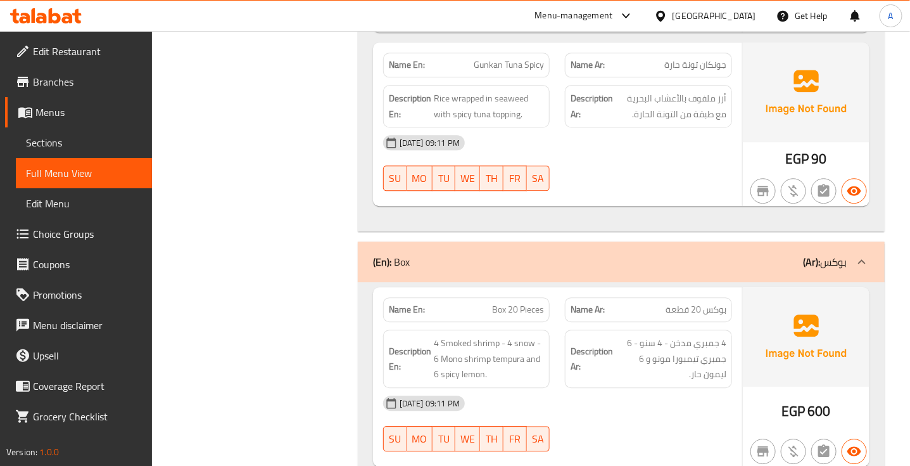
scroll to position [26734, 0]
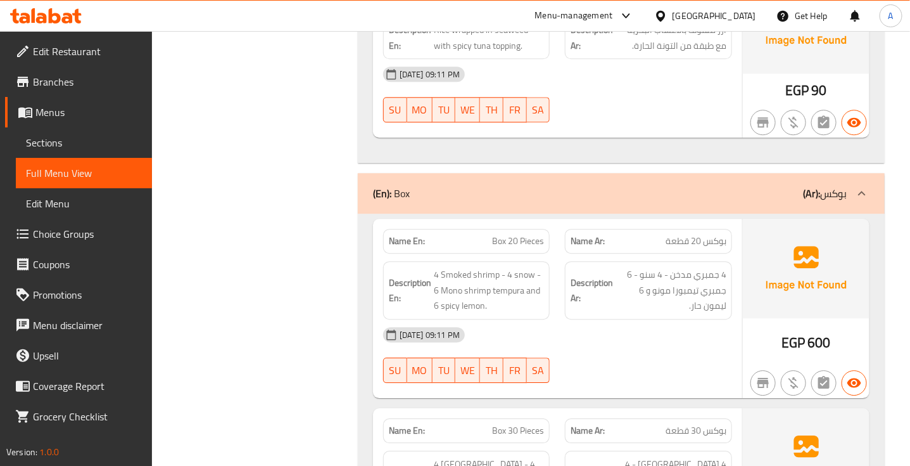
click at [685, 319] on div "06-10-2025 09:11 PM" at bounding box center [558, 334] width 364 height 30
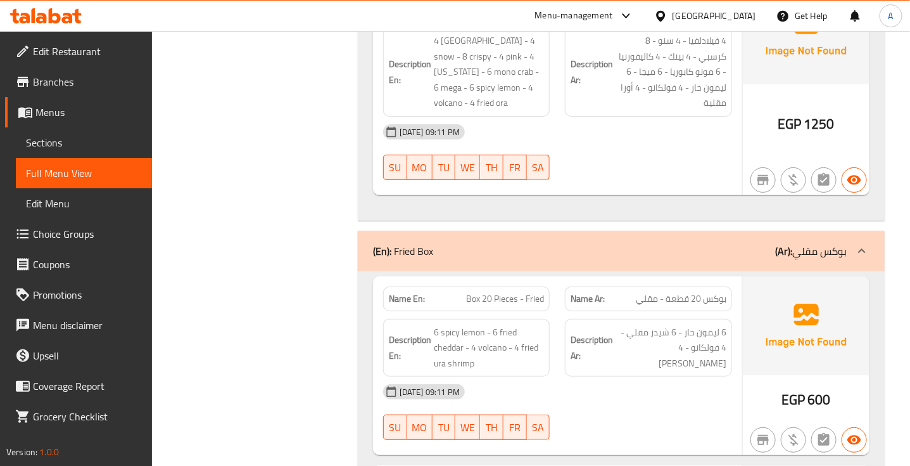
scroll to position [27385, 0]
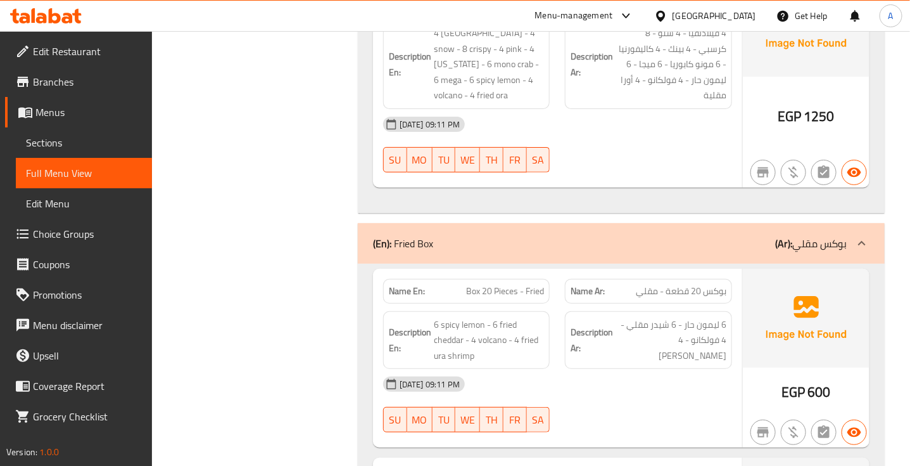
click at [662, 369] on div "06-10-2025 09:11 PM SU MO TU WE TH FR SA" at bounding box center [558, 404] width 364 height 71
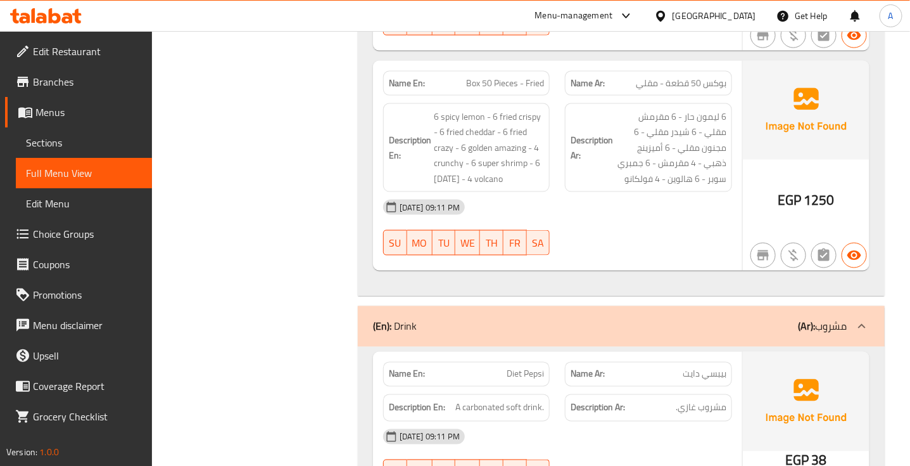
scroll to position [28016, 0]
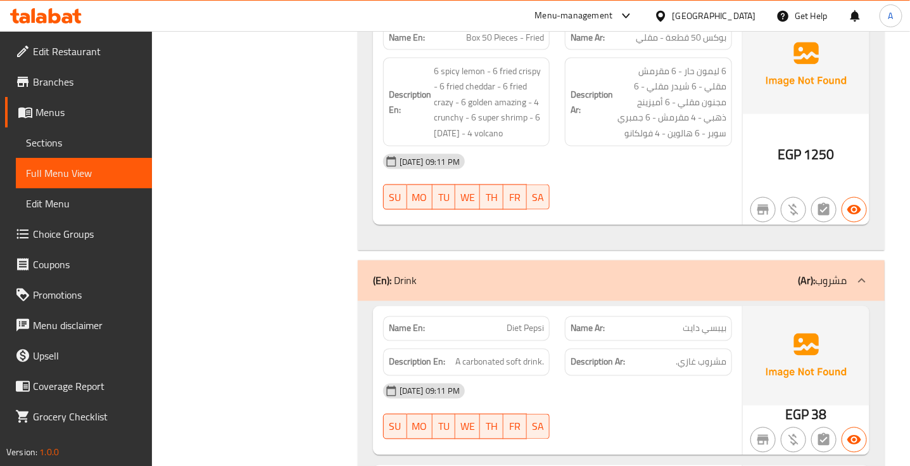
click at [670, 306] on div "Name En: Diet Pepsi Name Ar: بيبسي دايت Description En: A carbonated soft drink…" at bounding box center [557, 380] width 369 height 148
click at [487, 354] on span "A carbonated soft drink." at bounding box center [500, 362] width 89 height 16
copy span "A carbonated soft drink."
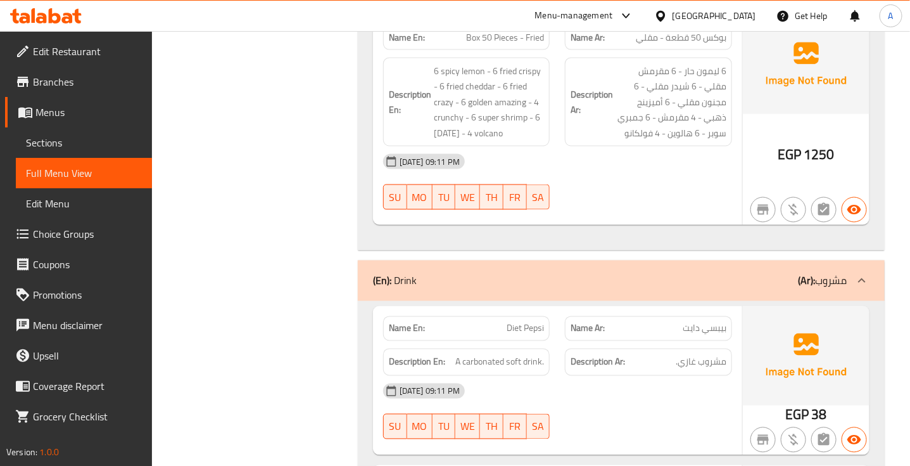
click at [668, 376] on div "06-10-2025 09:11 PM SU MO TU WE TH FR SA" at bounding box center [558, 411] width 364 height 71
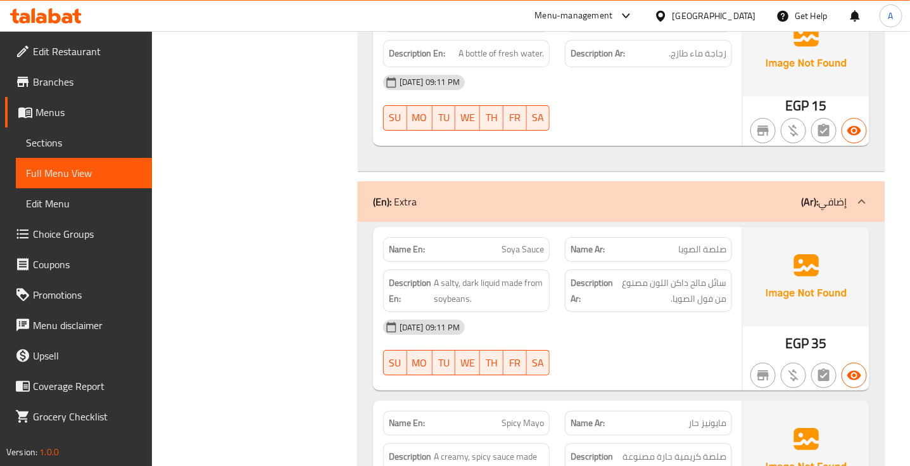
scroll to position [29008, 0]
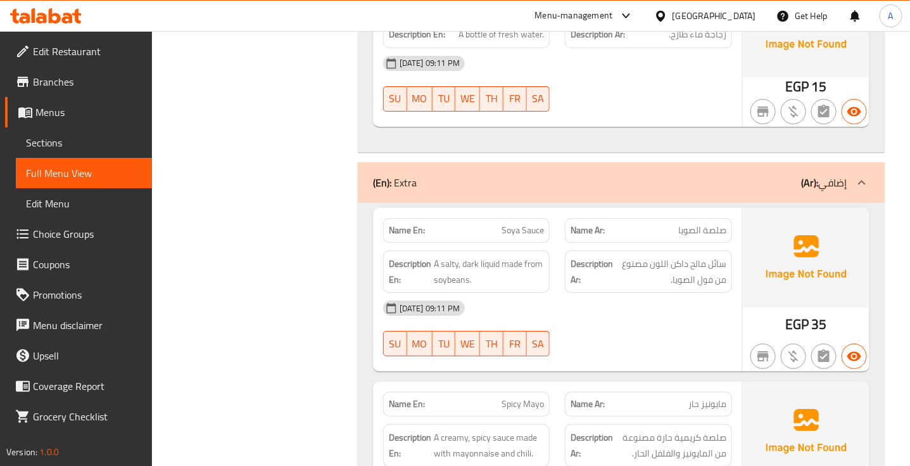
click at [676, 293] on div "06-10-2025 09:11 PM" at bounding box center [558, 308] width 364 height 30
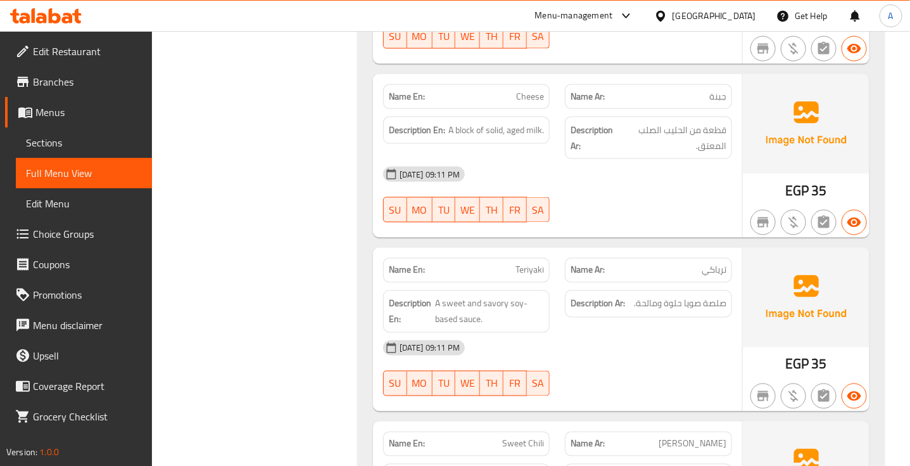
scroll to position [29838, 0]
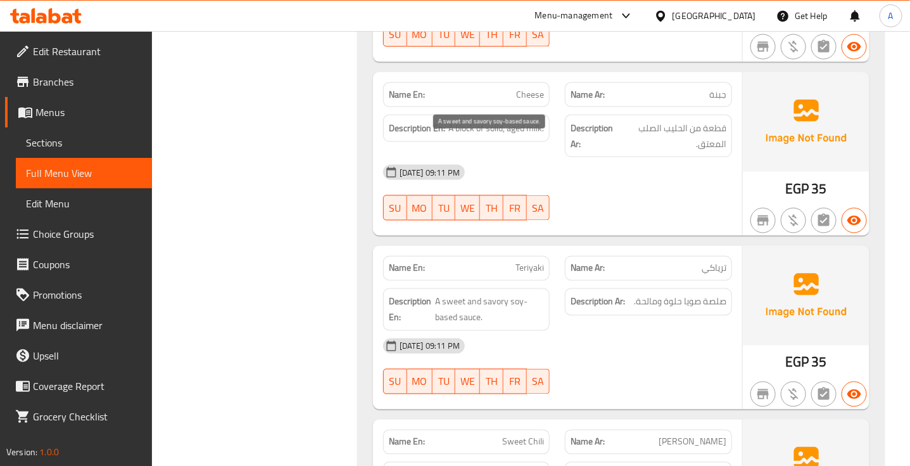
click at [493, 294] on span "A sweet and savory soy-based sauce." at bounding box center [489, 309] width 109 height 31
click at [461, 294] on span "A sweet and savory soy-based sauce." at bounding box center [489, 309] width 109 height 31
click at [436, 294] on span "A sweet and savory soy-based sauce." at bounding box center [489, 309] width 109 height 31
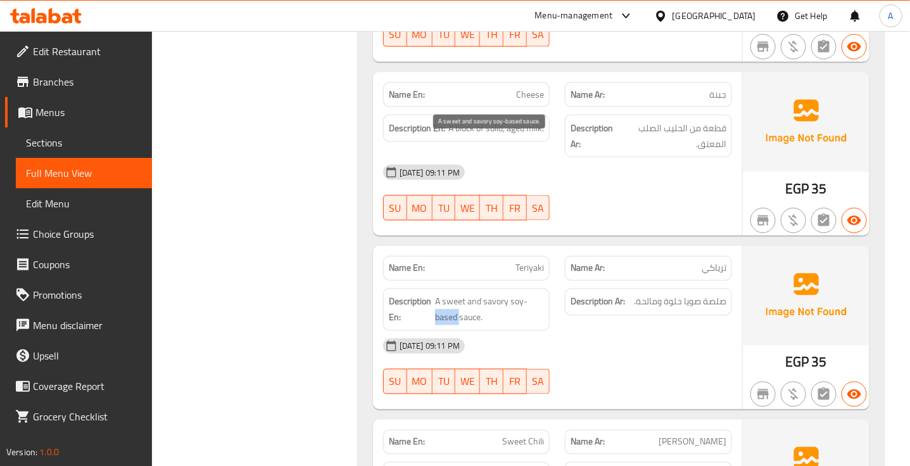
copy span "based"
click at [476, 294] on span "A sweet and savory soy-based sauce." at bounding box center [489, 309] width 109 height 31
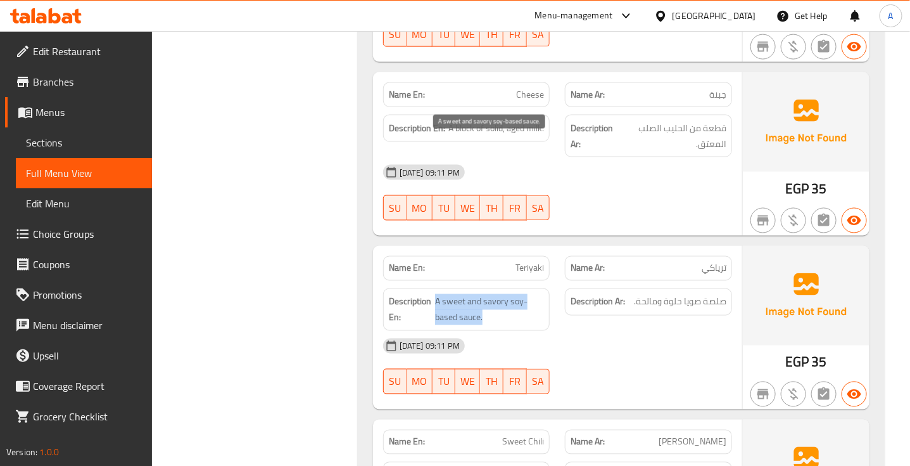
copy span "A sweet and savory soy-based sauce."
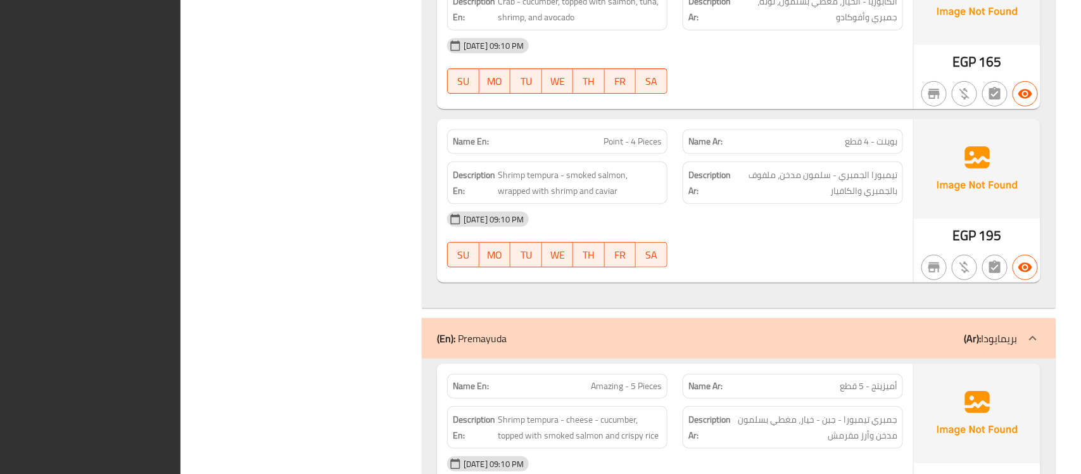
scroll to position [0, 0]
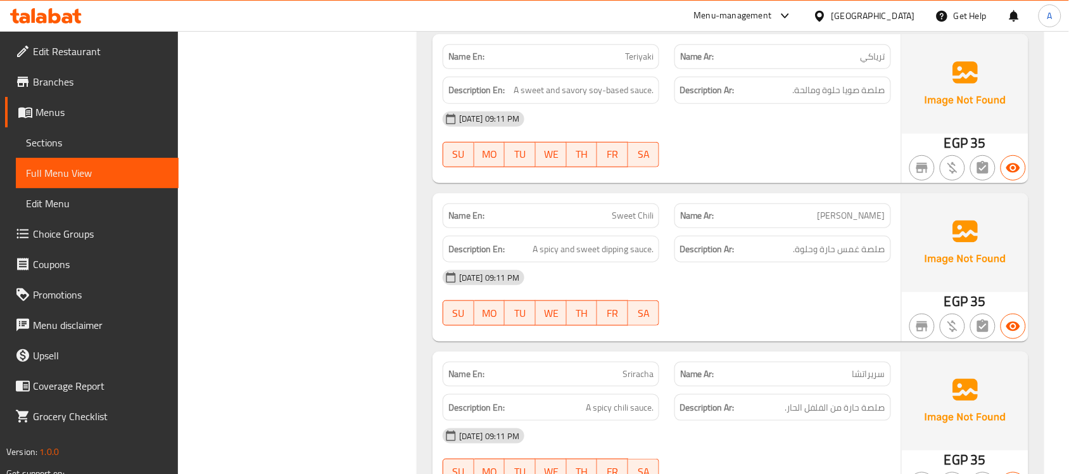
click at [893, 13] on div "Egypt" at bounding box center [874, 16] width 84 height 14
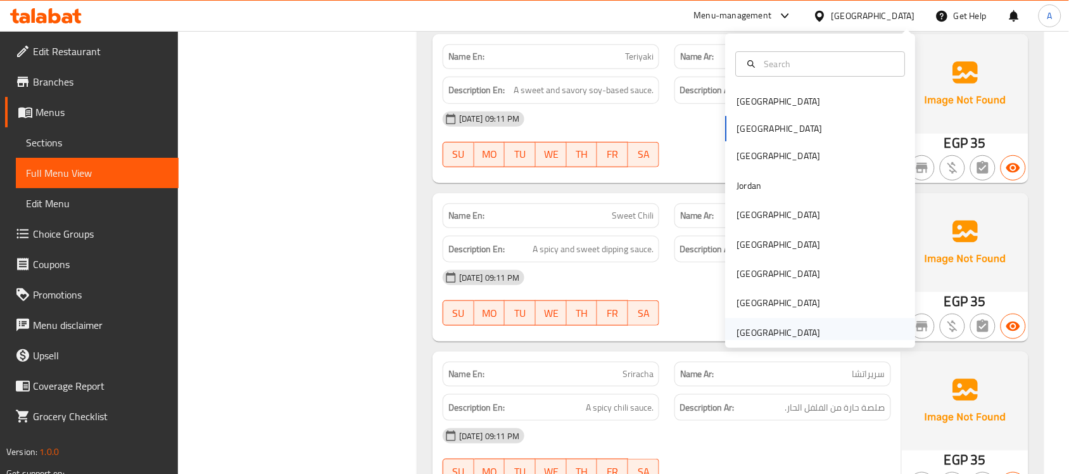
click at [754, 327] on div "[GEOGRAPHIC_DATA]" at bounding box center [779, 333] width 84 height 14
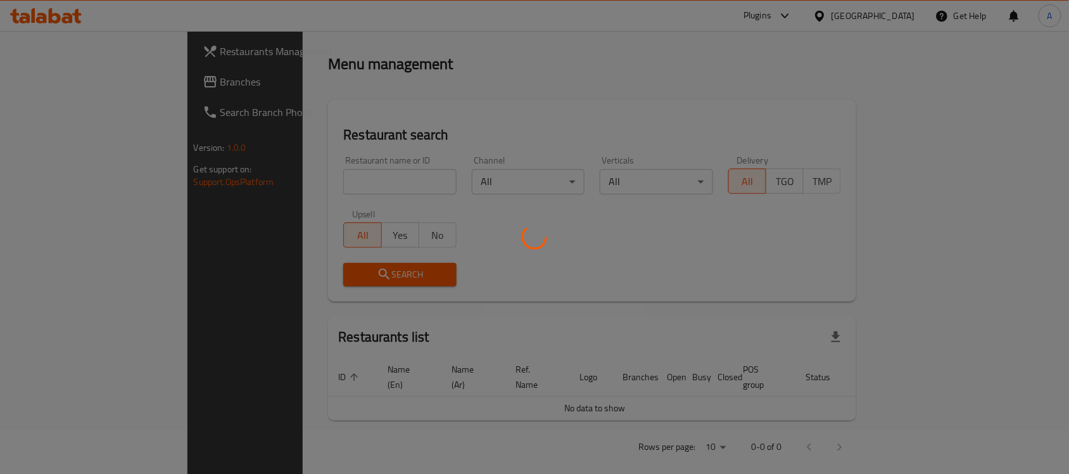
scroll to position [469, 0]
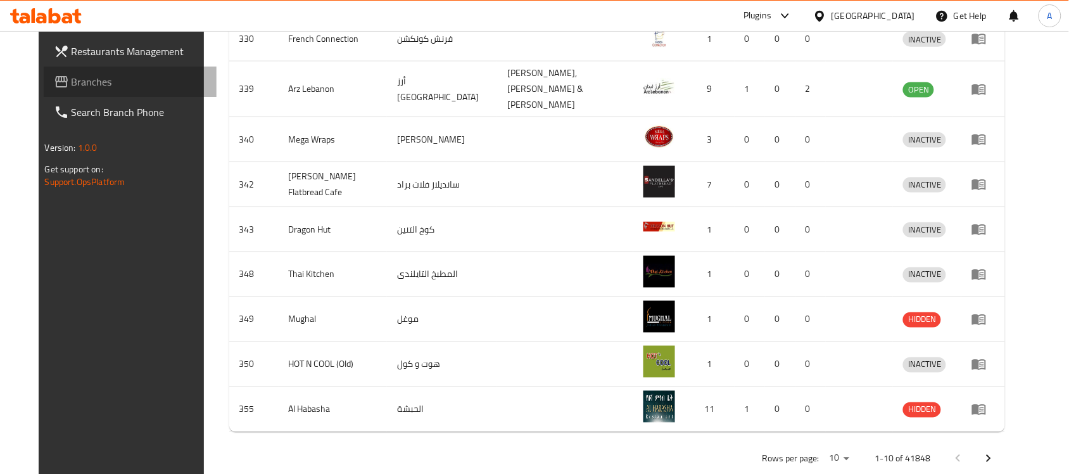
click at [84, 83] on span "Branches" at bounding box center [140, 81] width 136 height 15
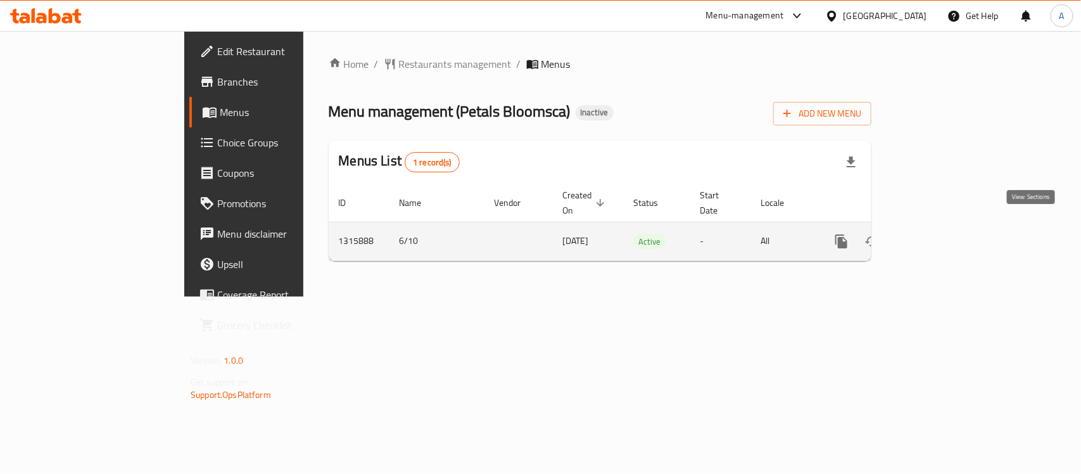
click at [941, 234] on icon "enhanced table" at bounding box center [933, 241] width 15 height 15
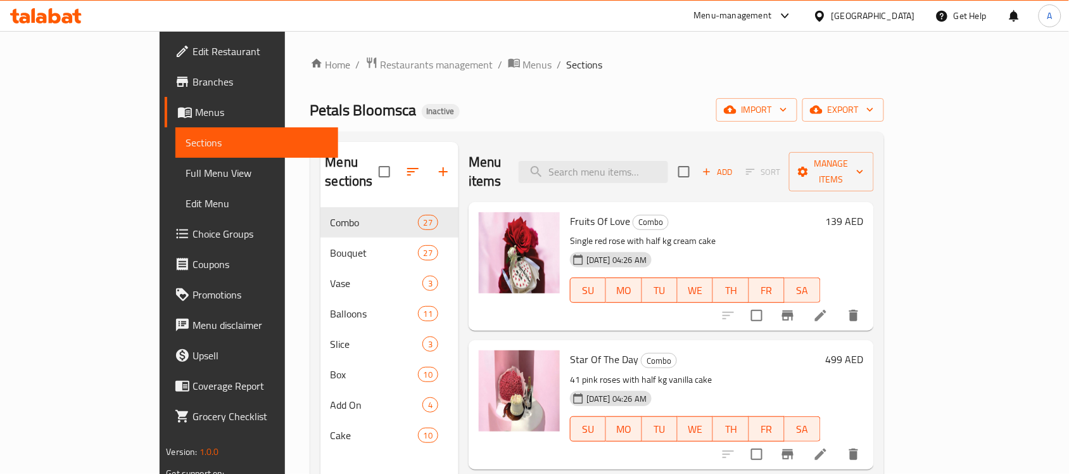
click at [763, 372] on p "41 pink roses with half kg vanilla cake" at bounding box center [695, 380] width 251 height 16
